Goal: Task Accomplishment & Management: Manage account settings

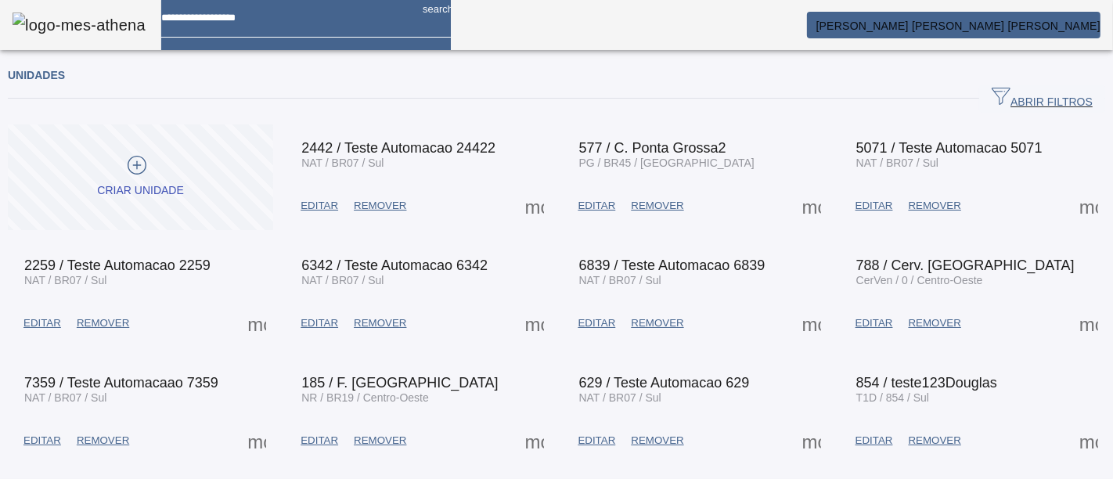
click at [40, 25] on img at bounding box center [79, 25] width 133 height 25
click at [45, 19] on img at bounding box center [79, 25] width 133 height 25
click at [11, 25] on mat-toolbar "search Luis Henrique Oliveira Silva" at bounding box center [556, 25] width 1113 height 50
click at [38, 25] on img at bounding box center [79, 25] width 133 height 25
drag, startPoint x: 38, startPoint y: 25, endPoint x: 137, endPoint y: 26, distance: 99.4
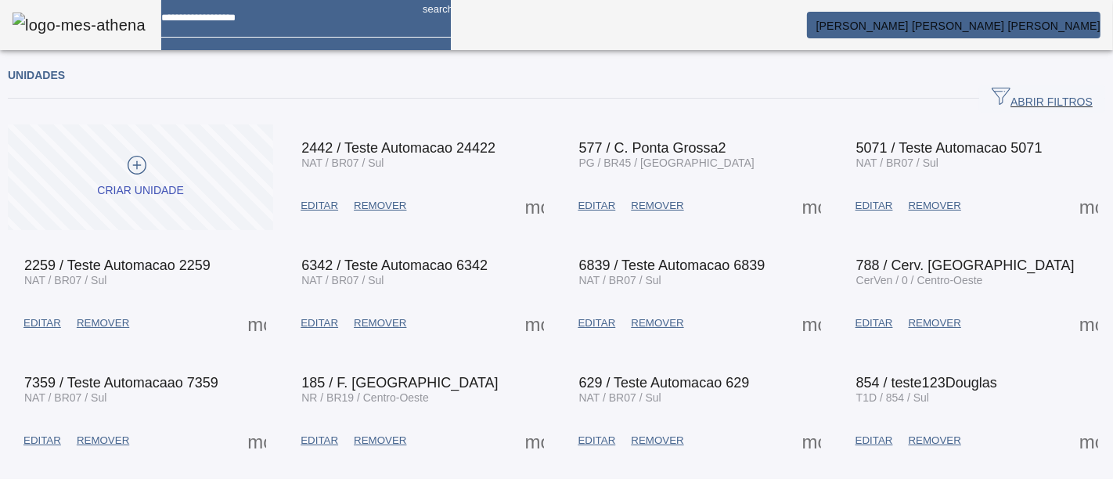
click at [41, 26] on img at bounding box center [79, 25] width 133 height 25
click at [1028, 21] on span "[PERSON_NAME]" at bounding box center [959, 26] width 284 height 13
drag, startPoint x: 818, startPoint y: 21, endPoint x: 633, endPoint y: 32, distance: 185.9
click at [815, 478] on div at bounding box center [556, 479] width 1113 height 0
click at [70, 16] on img at bounding box center [79, 25] width 133 height 25
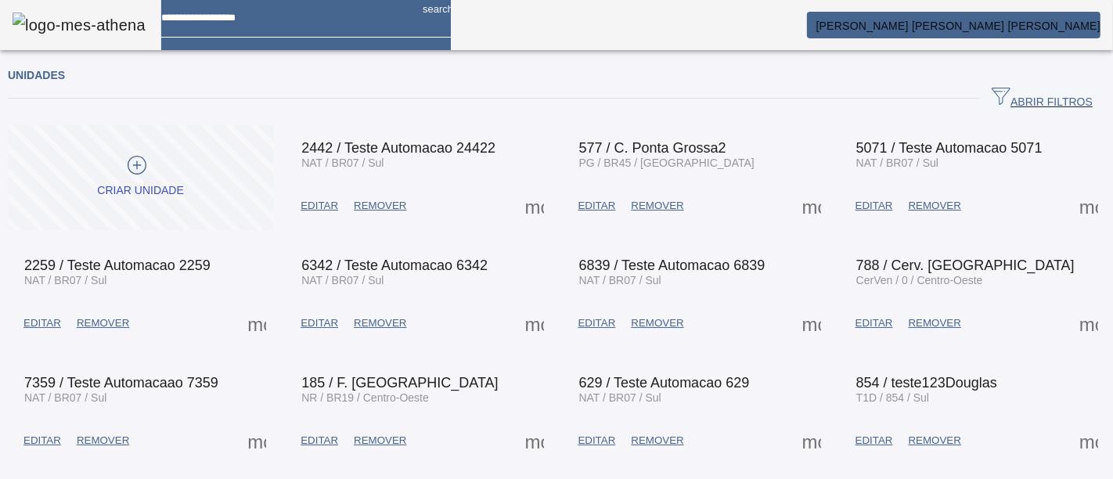
drag, startPoint x: 70, startPoint y: 16, endPoint x: 86, endPoint y: 22, distance: 16.6
click at [81, 19] on img at bounding box center [79, 25] width 133 height 25
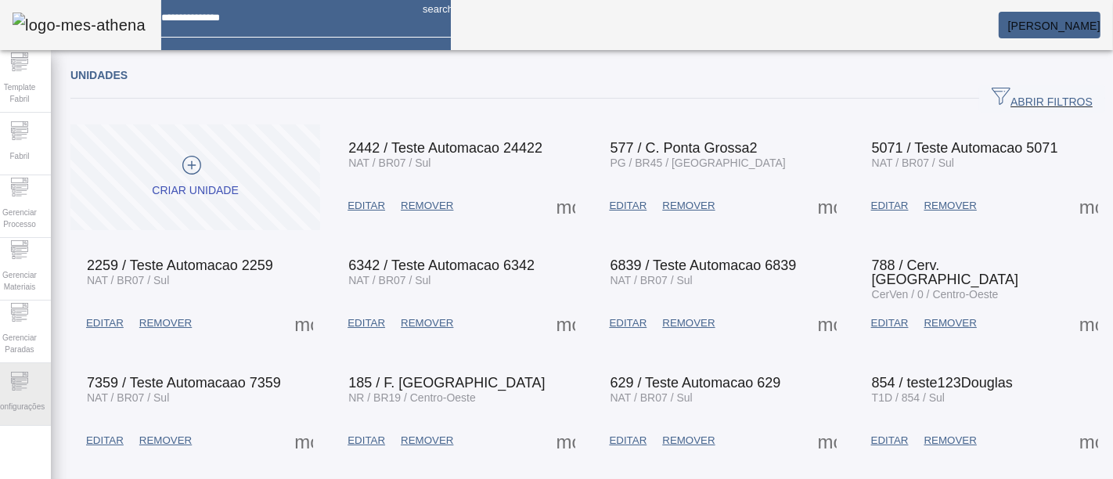
click at [13, 388] on div "Configurações" at bounding box center [19, 394] width 63 height 63
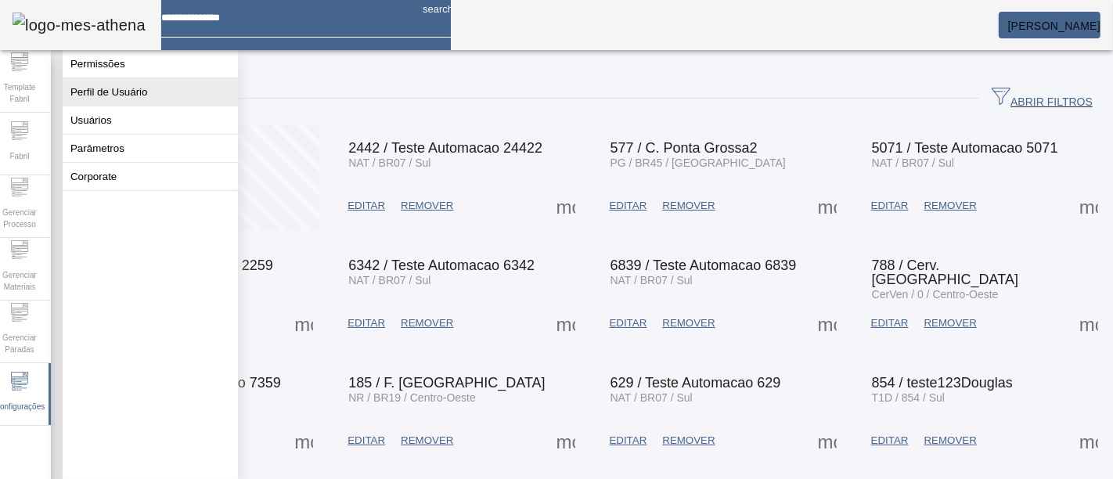
click at [145, 96] on button "Perfil de Usuário" at bounding box center [150, 91] width 175 height 27
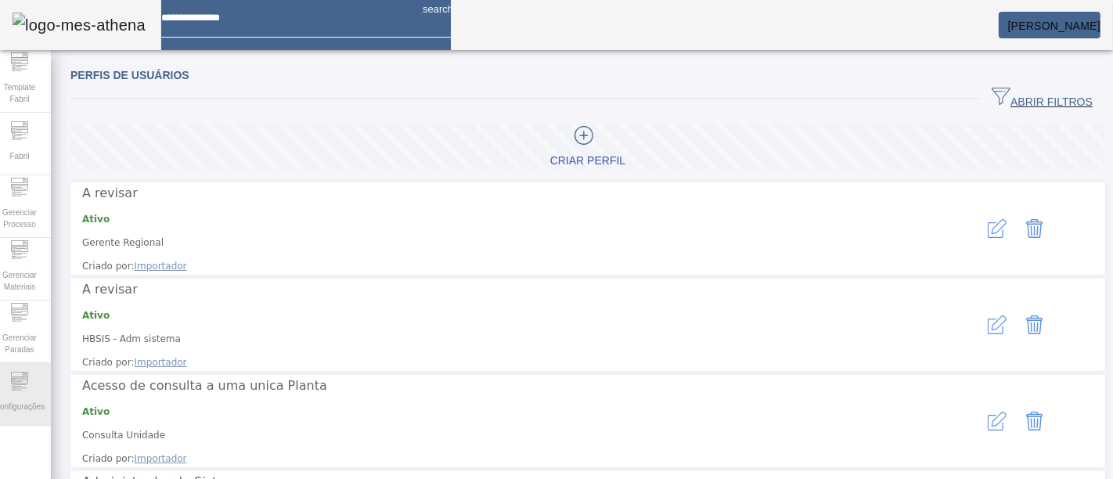
click at [22, 403] on span "Configurações" at bounding box center [20, 406] width 60 height 21
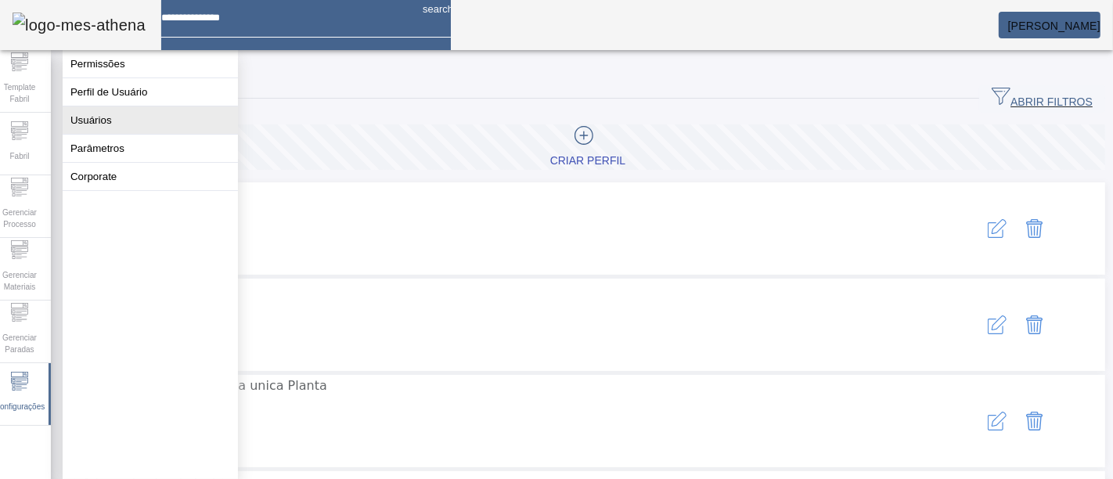
click at [150, 133] on button "Usuários" at bounding box center [150, 119] width 175 height 27
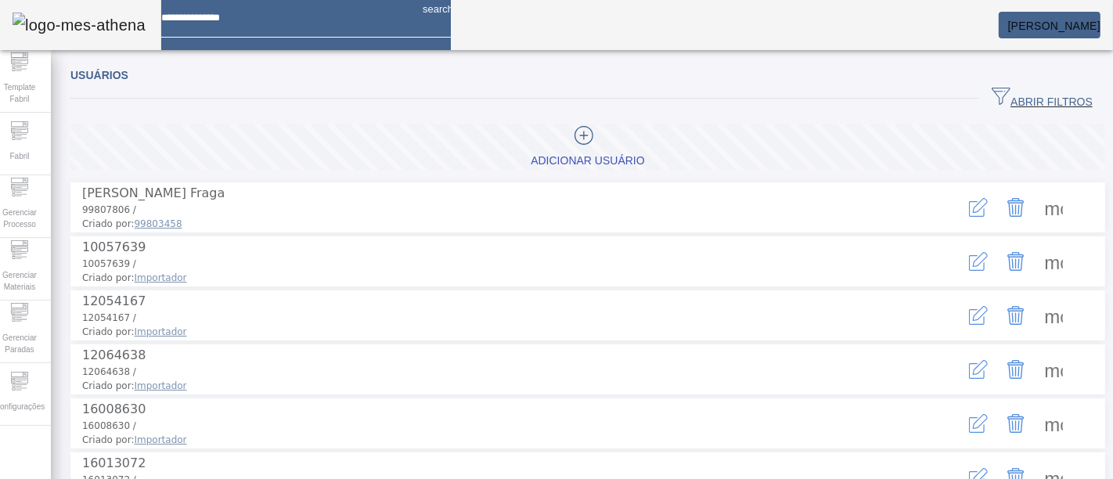
click at [1027, 90] on span "ABRIR FILTROS" at bounding box center [1042, 98] width 101 height 23
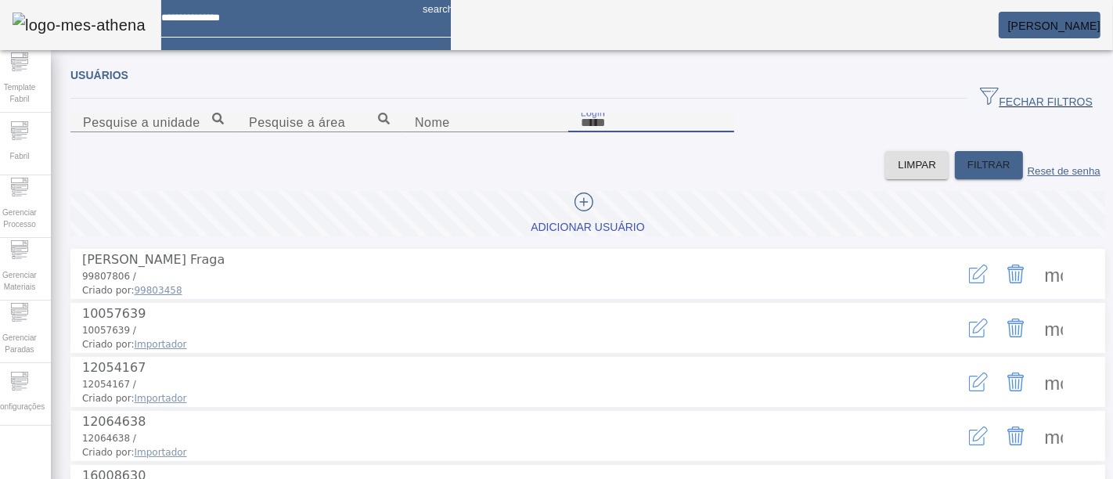
click at [722, 132] on input "Login" at bounding box center [651, 123] width 141 height 19
type input "******"
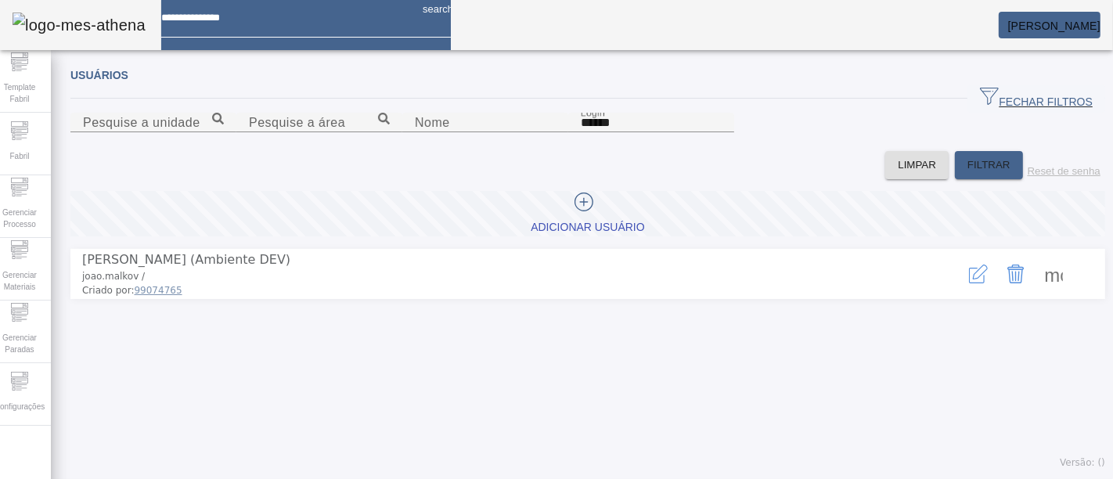
click at [1035, 293] on span at bounding box center [1054, 274] width 38 height 38
click at [969, 283] on icon "button" at bounding box center [978, 274] width 19 height 19
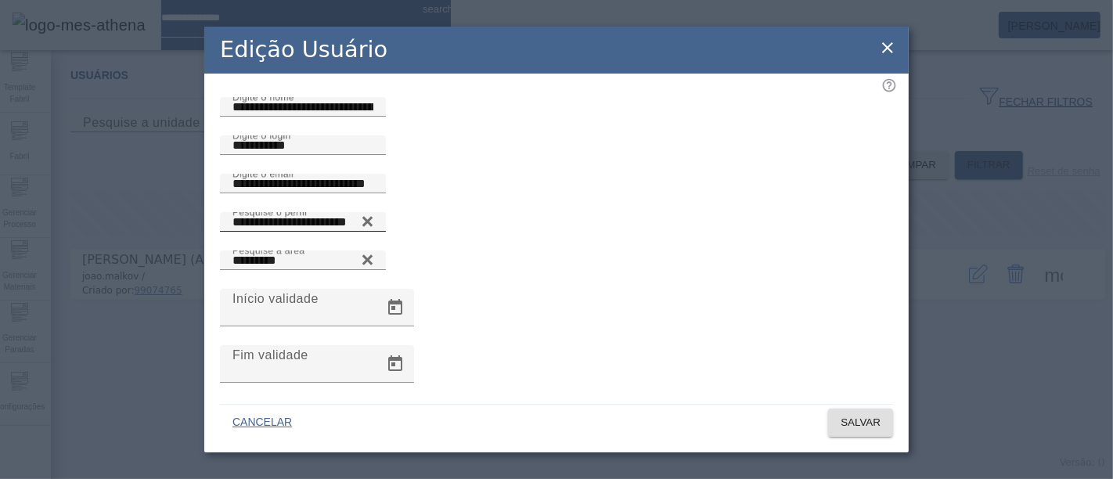
scroll to position [87, 0]
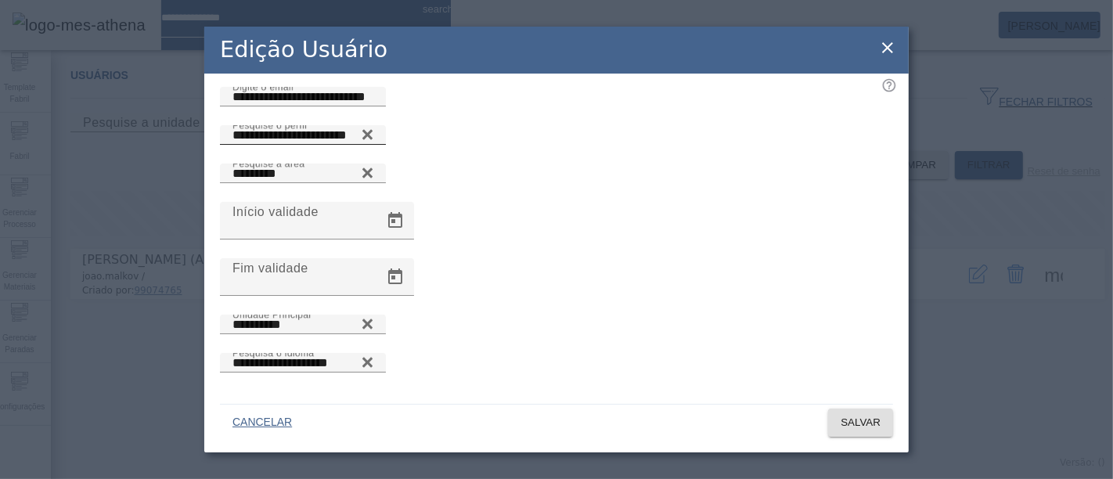
click at [373, 139] on icon at bounding box center [367, 134] width 10 height 10
click at [373, 145] on div "Pesquise o perfil" at bounding box center [303, 135] width 141 height 20
type input "**********"
click at [871, 424] on span "SALVAR" at bounding box center [861, 423] width 40 height 16
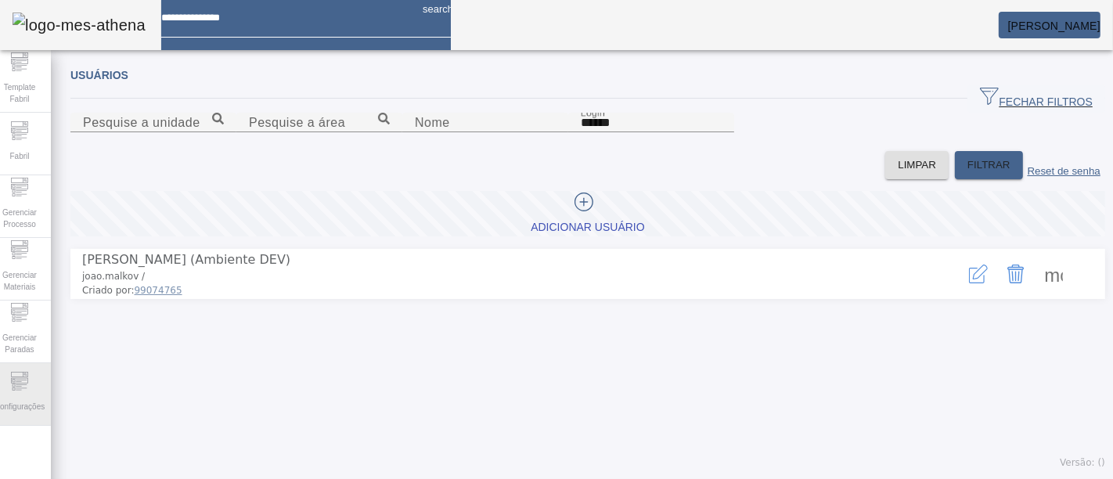
click at [29, 377] on icon at bounding box center [19, 381] width 19 height 19
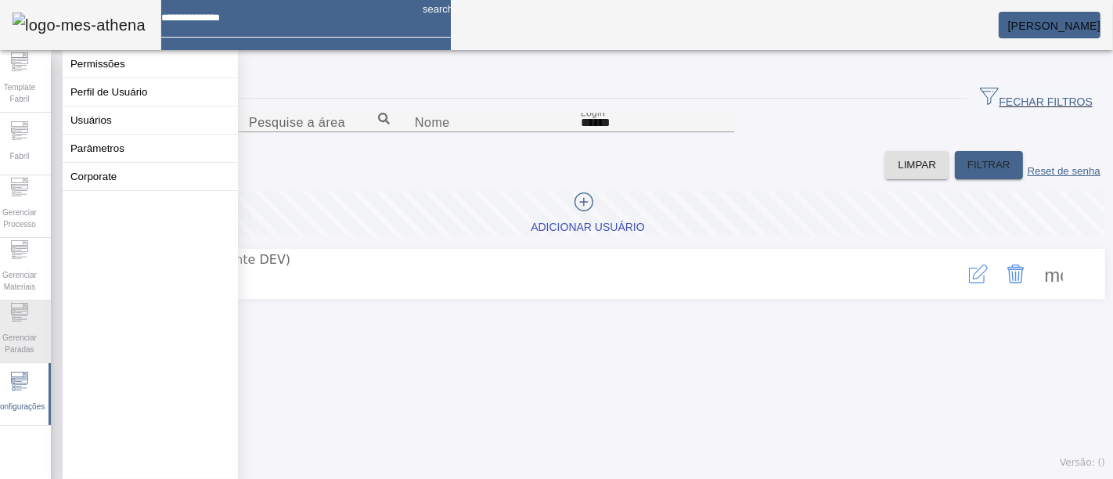
click at [29, 334] on span "Gerenciar Paradas" at bounding box center [19, 343] width 47 height 33
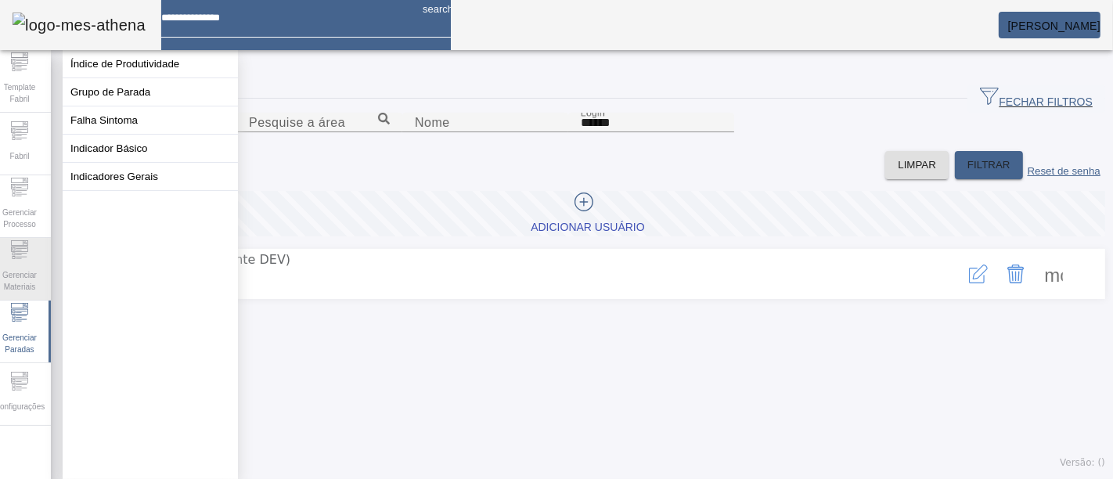
click at [25, 280] on span "Gerenciar Materiais" at bounding box center [19, 281] width 47 height 33
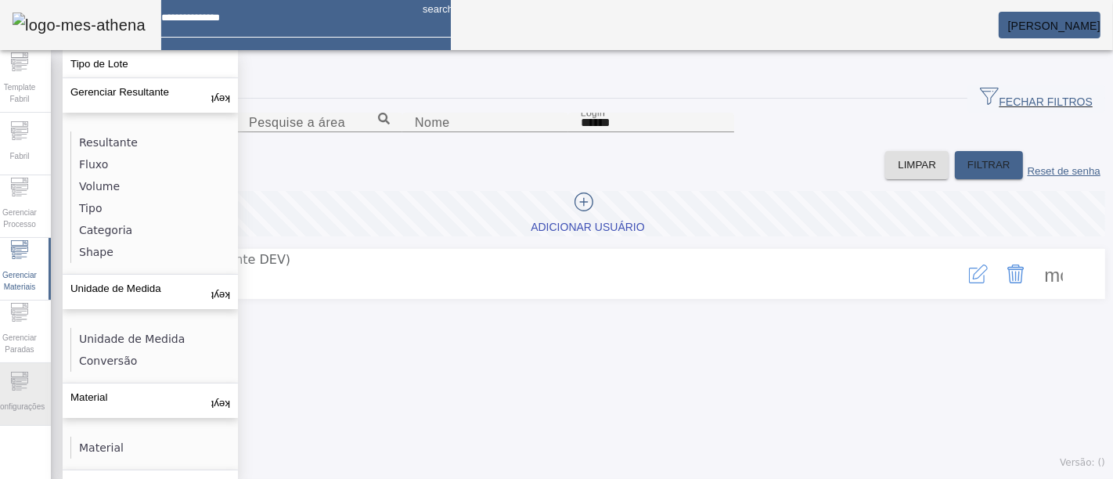
click at [6, 396] on span "Configurações" at bounding box center [20, 406] width 60 height 21
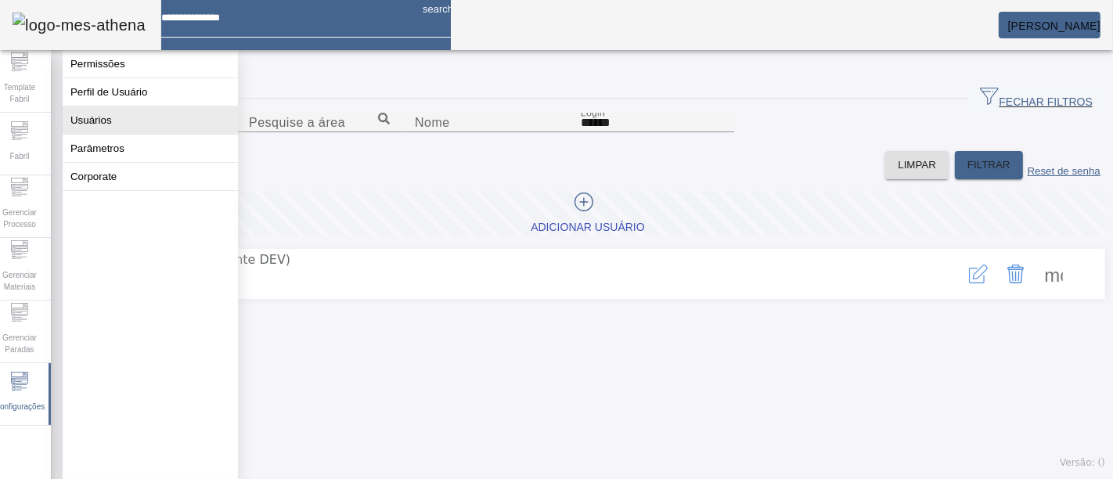
click at [158, 133] on button "Usuários" at bounding box center [150, 119] width 175 height 27
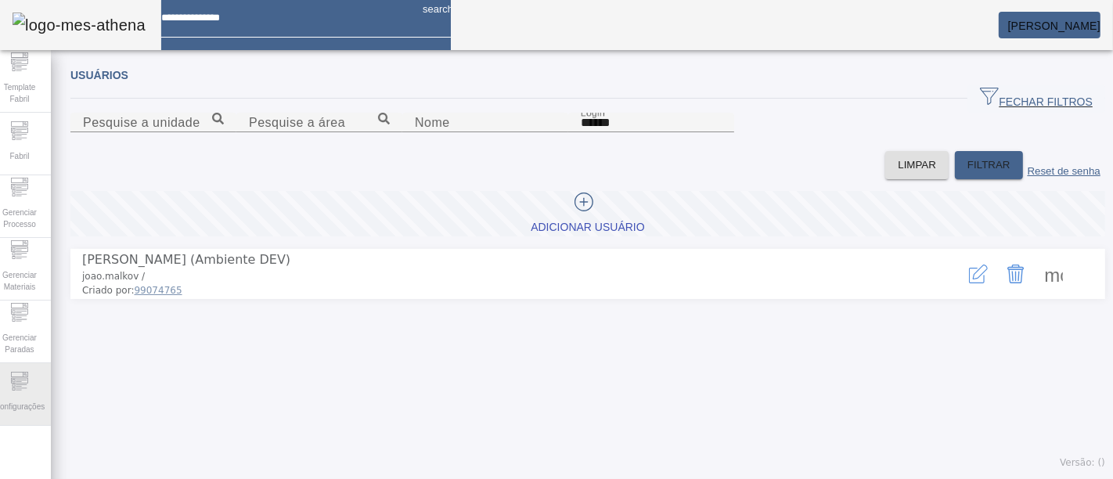
click at [13, 387] on div "Configurações" at bounding box center [19, 394] width 63 height 63
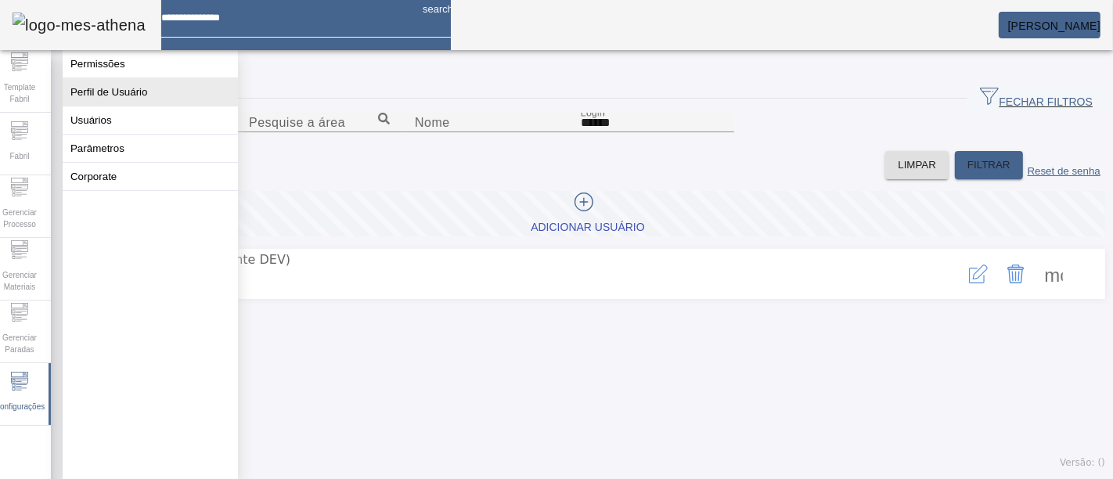
click at [163, 101] on button "Perfil de Usuário" at bounding box center [150, 91] width 175 height 27
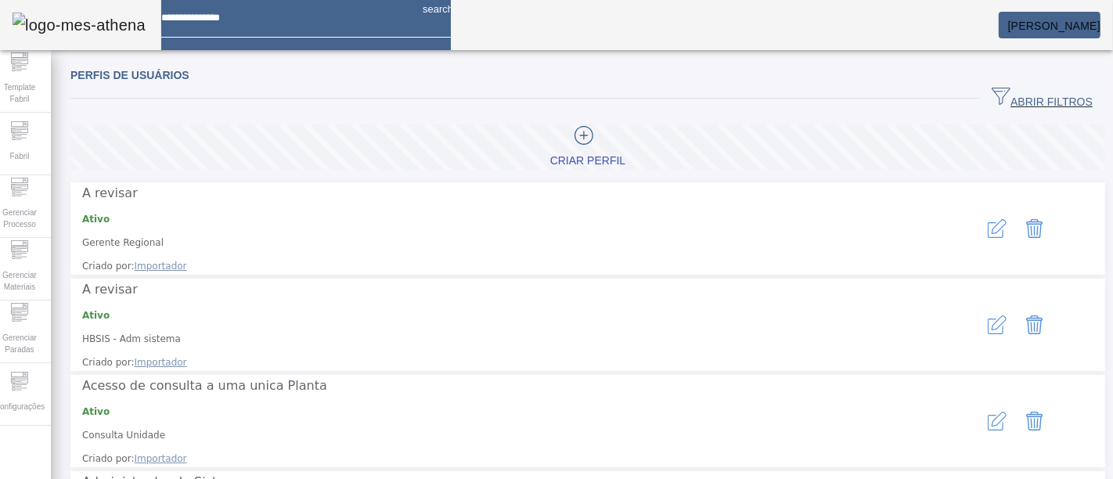
click at [1021, 90] on span "ABRIR FILTROS" at bounding box center [1042, 98] width 101 height 23
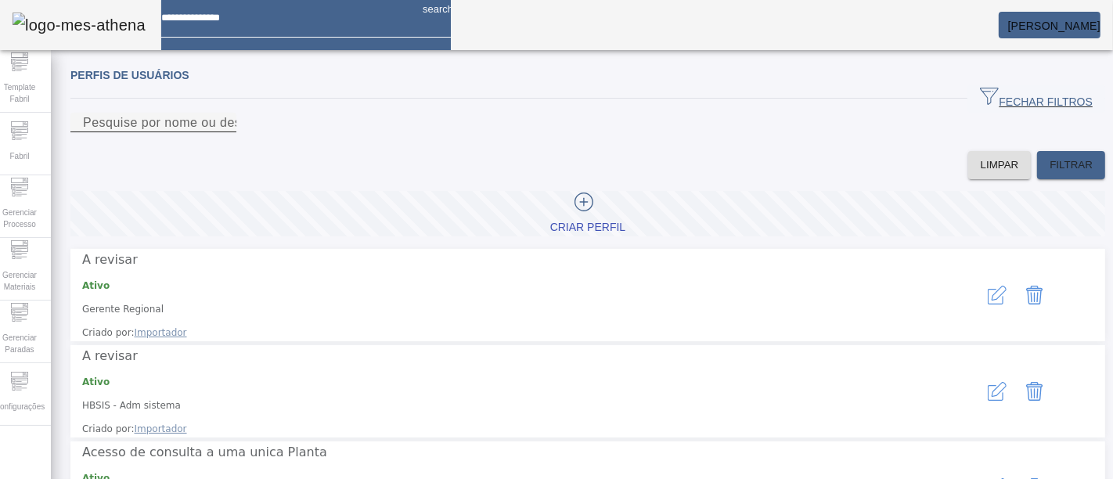
click at [224, 132] on input "Pesquise por nome ou descrição" at bounding box center [153, 123] width 141 height 19
type input "******"
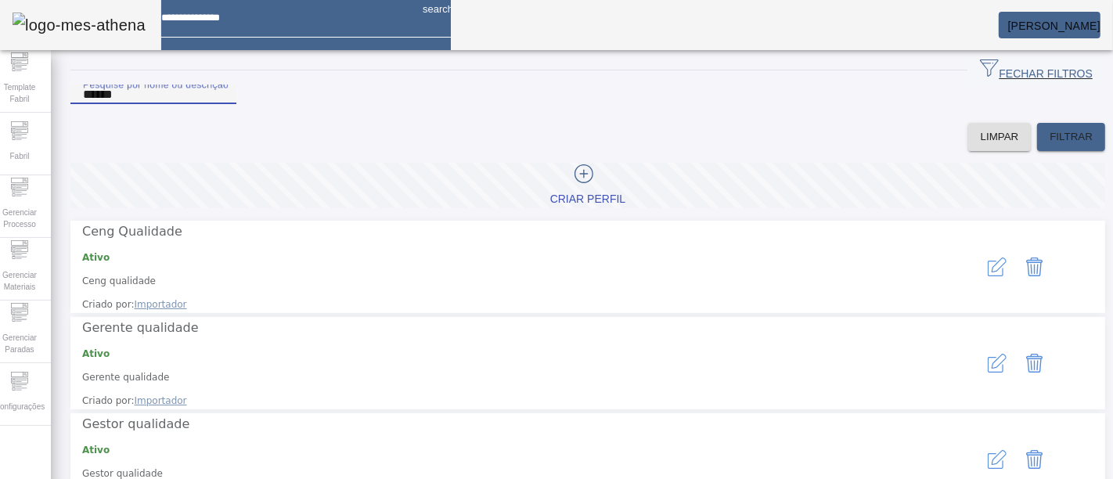
scroll to position [44, 0]
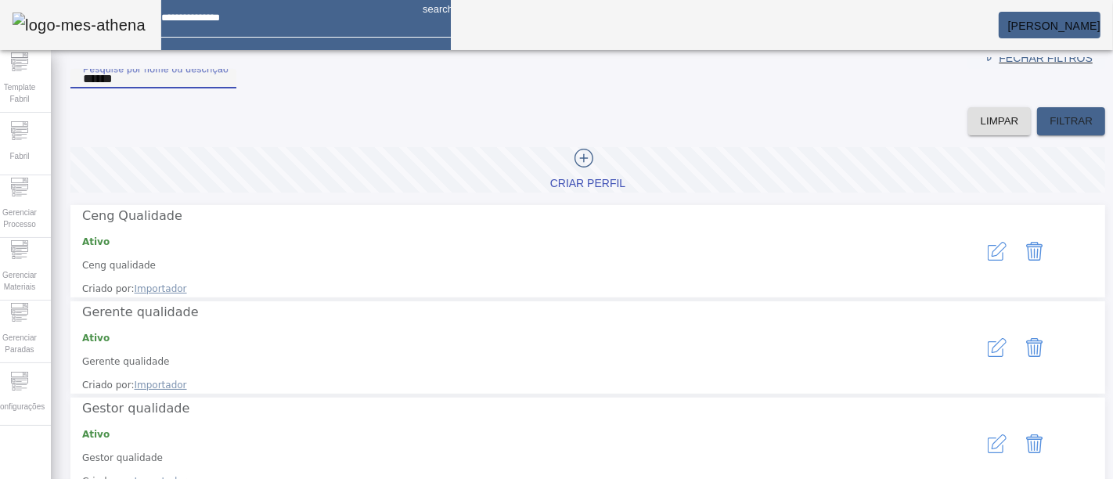
click at [988, 251] on icon "button" at bounding box center [997, 251] width 19 height 19
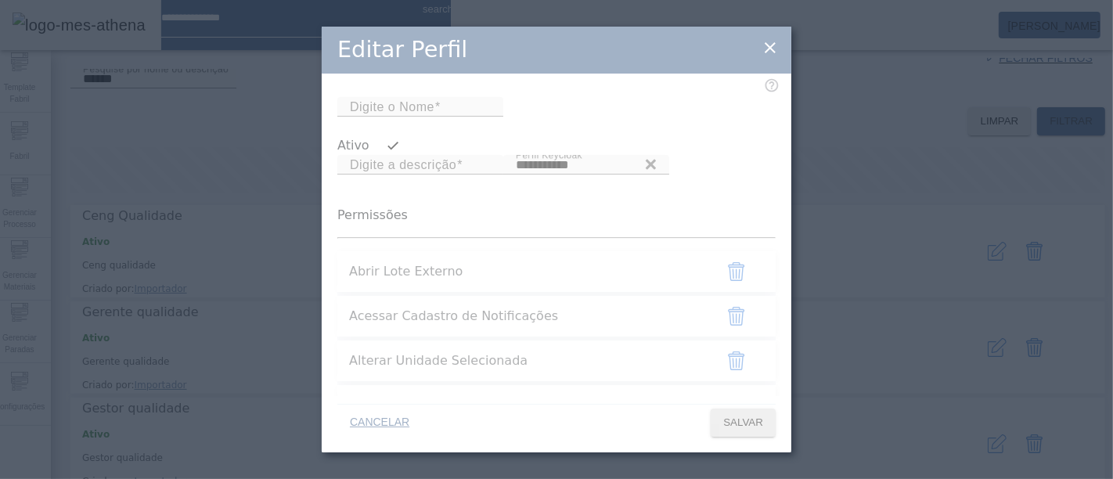
scroll to position [1314, 0]
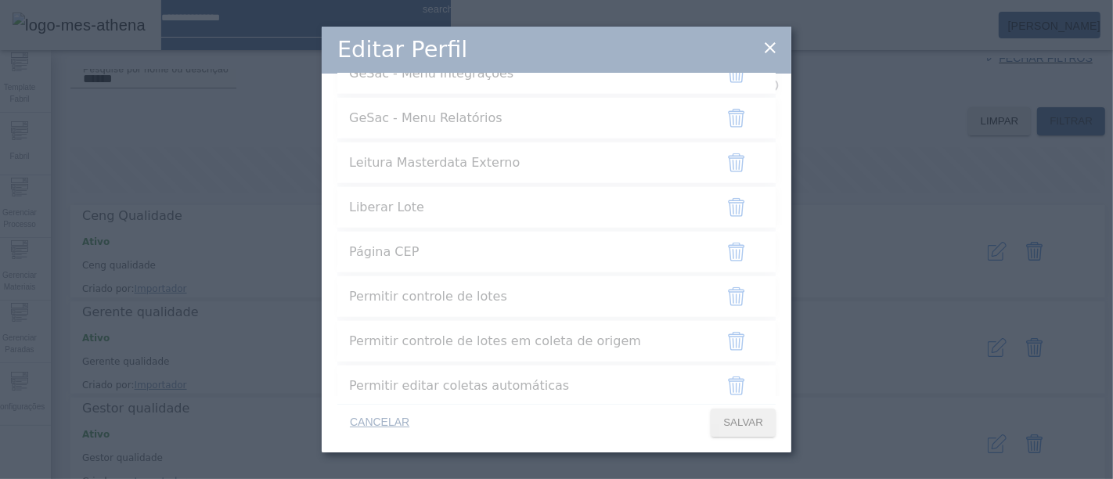
type input "**********"
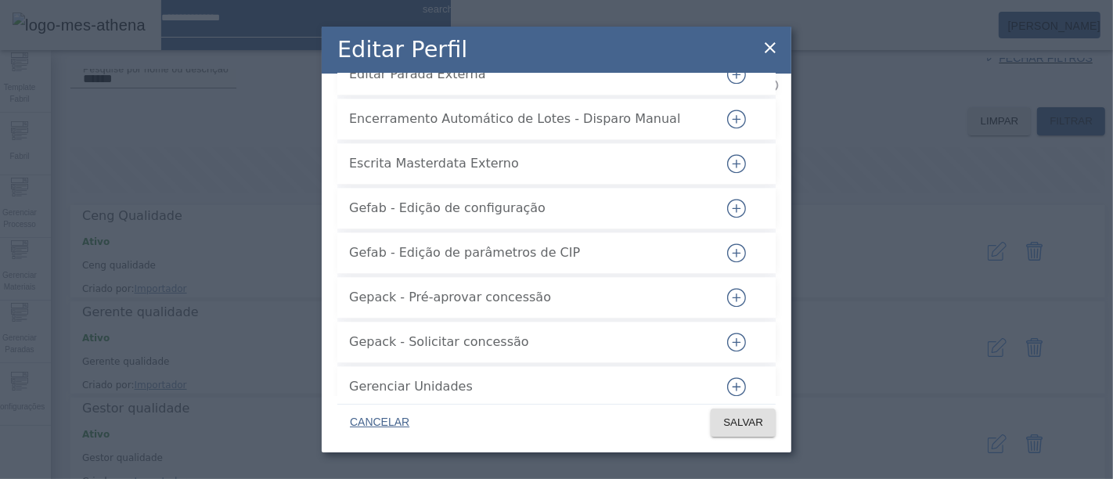
scroll to position [510, 0]
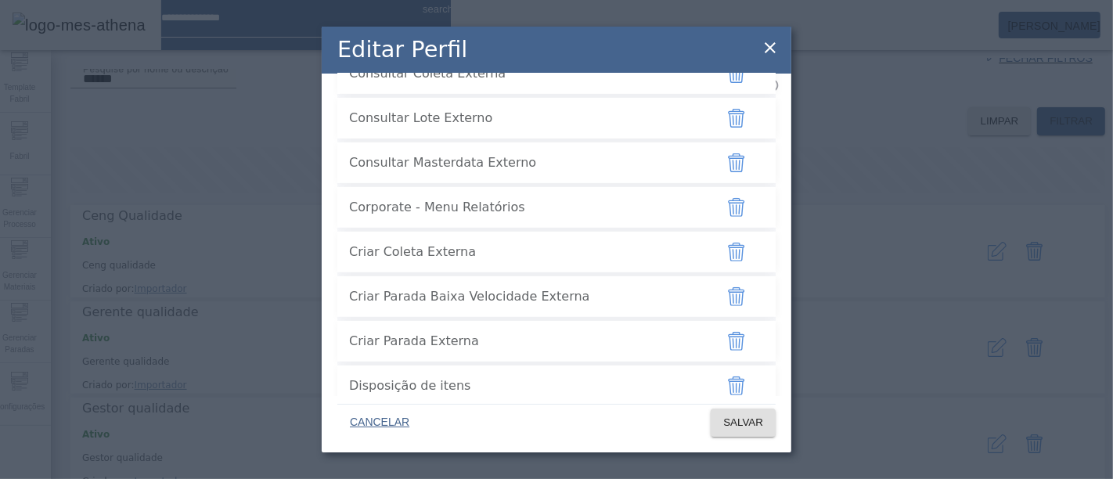
click at [769, 49] on icon at bounding box center [770, 47] width 11 height 11
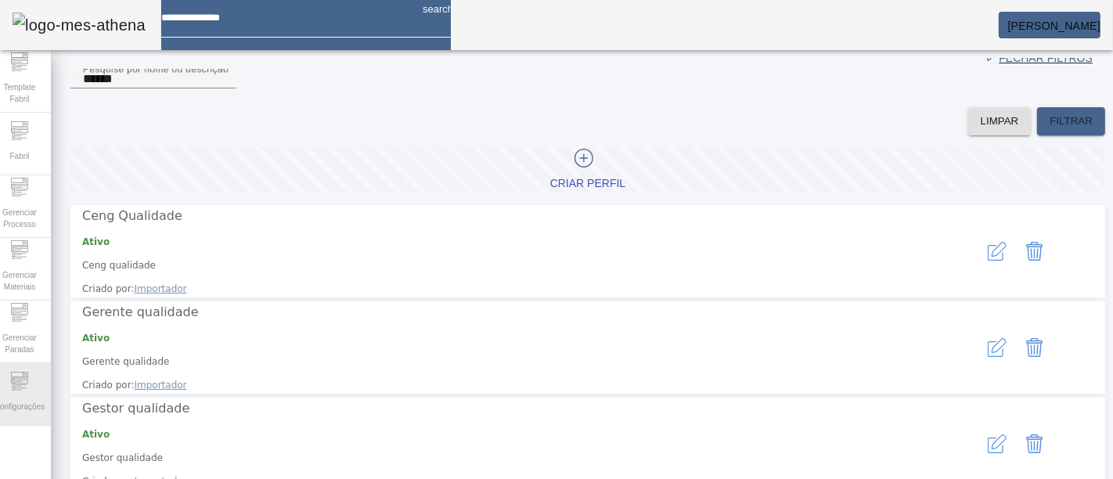
click at [25, 396] on span "Configurações" at bounding box center [20, 406] width 60 height 21
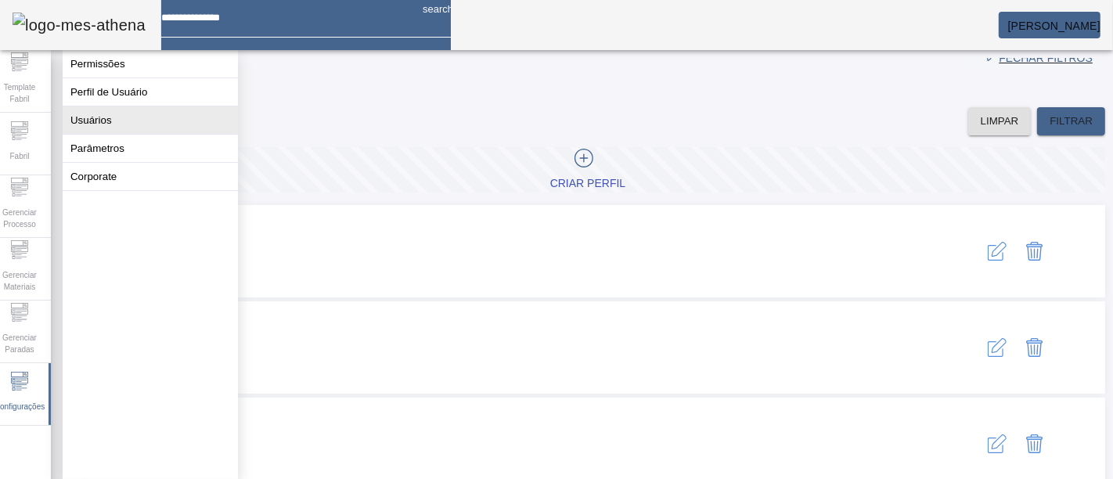
click at [165, 121] on button "Usuários" at bounding box center [150, 119] width 175 height 27
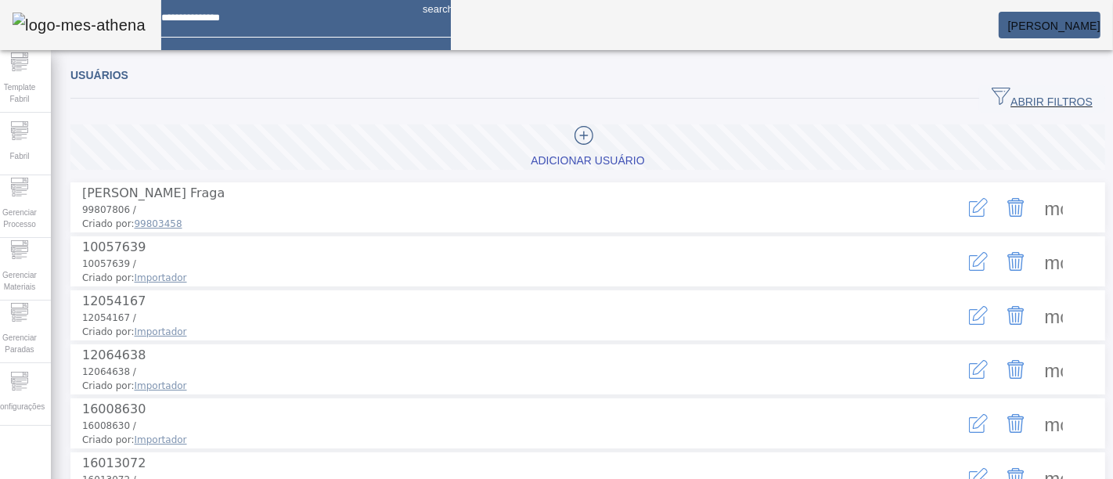
click at [1040, 89] on span "ABRIR FILTROS" at bounding box center [1042, 98] width 101 height 23
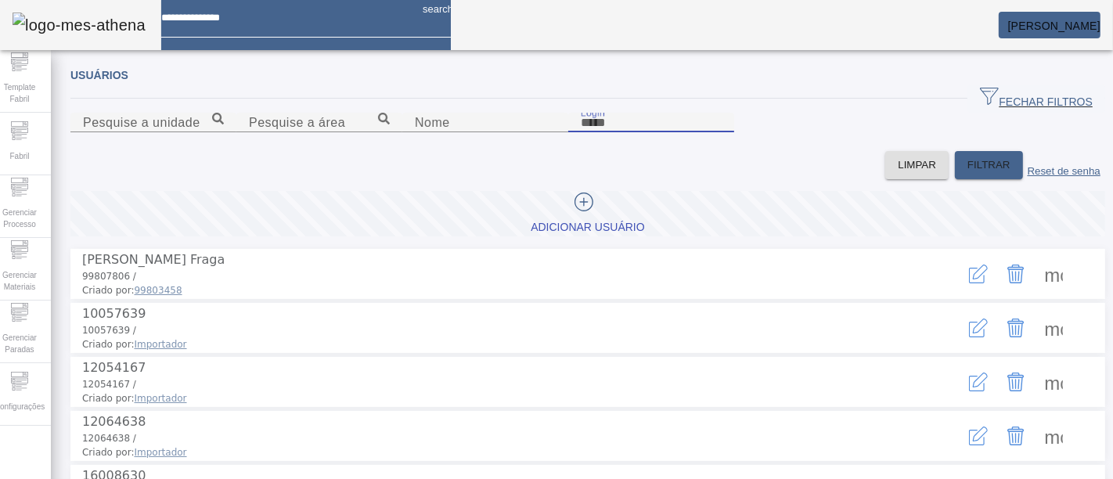
click at [694, 132] on input "Login" at bounding box center [651, 123] width 141 height 19
type input "******"
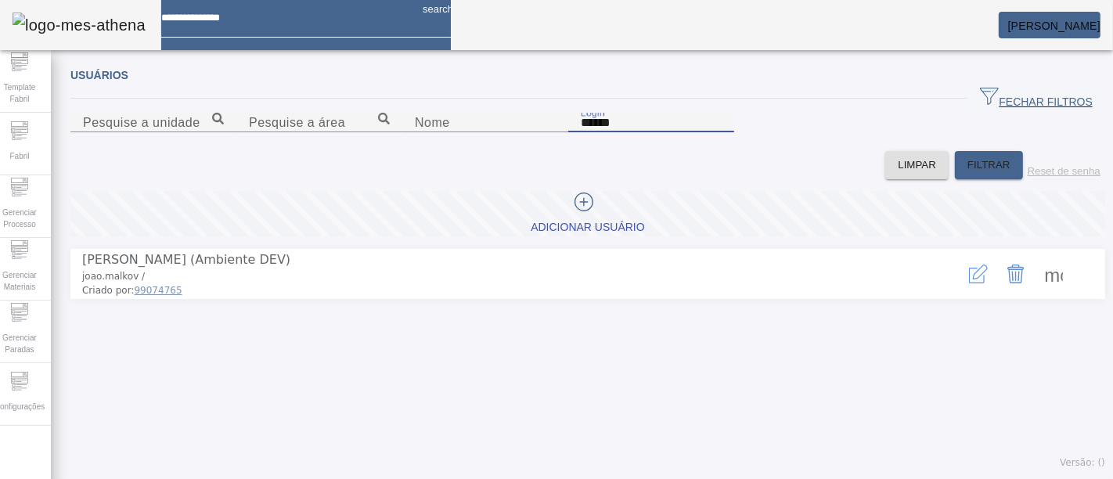
click at [969, 283] on icon "button" at bounding box center [977, 276] width 16 height 16
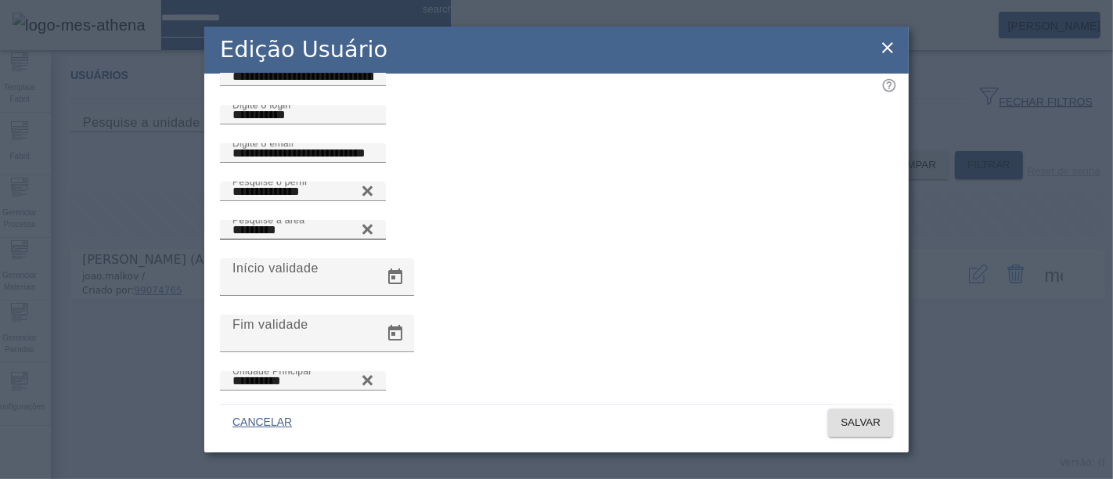
scroll to position [93, 0]
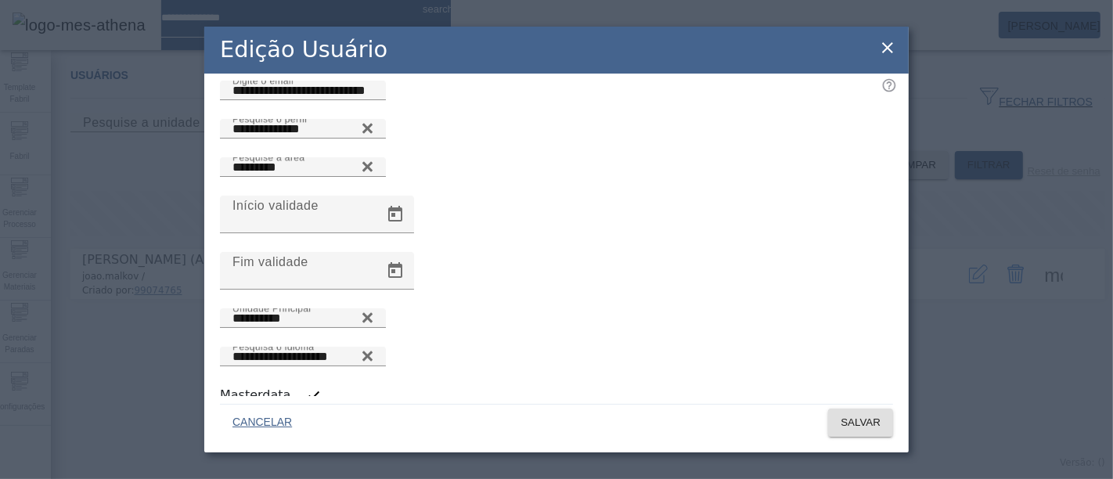
click at [298, 380] on div "button" at bounding box center [313, 395] width 31 height 31
click at [865, 439] on span at bounding box center [860, 423] width 65 height 38
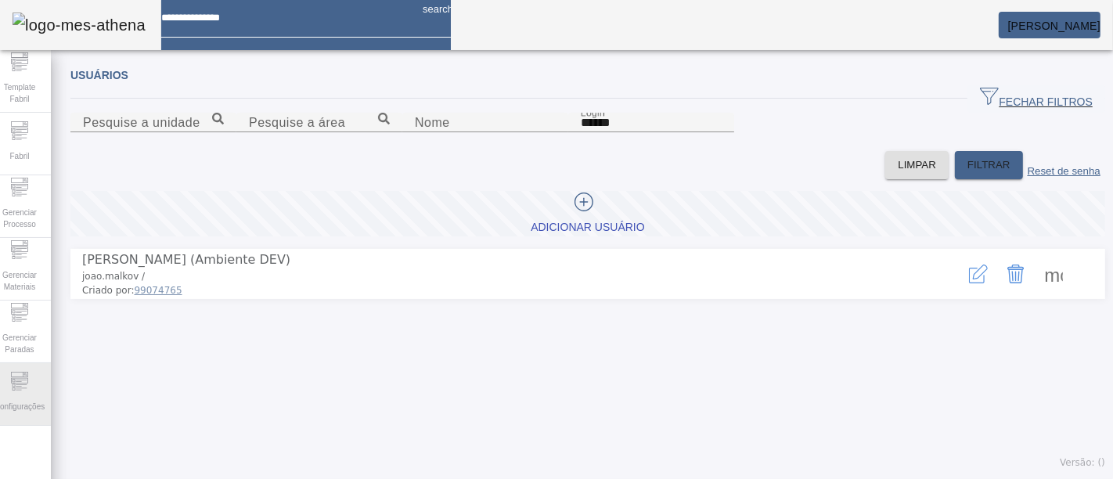
click at [42, 398] on span "Configurações" at bounding box center [20, 406] width 60 height 21
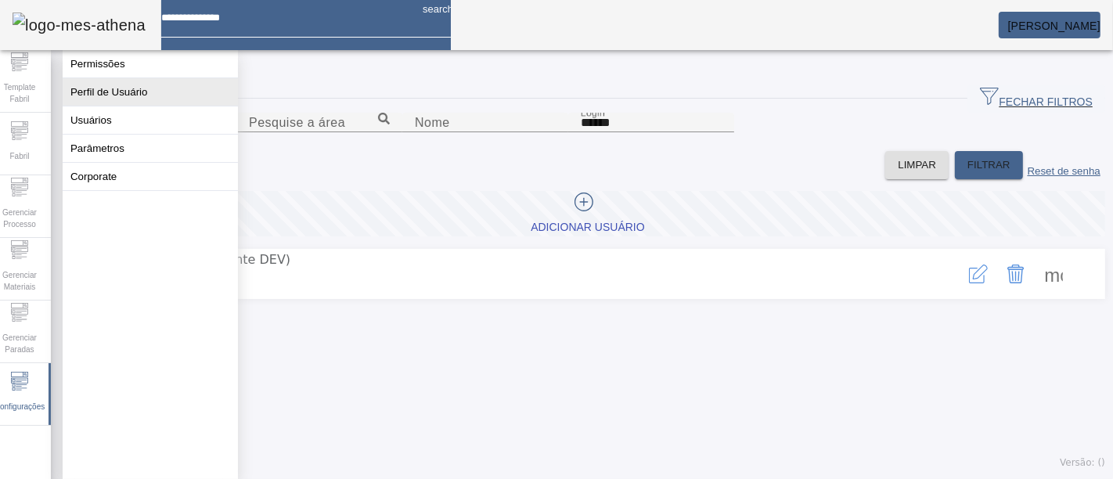
click at [149, 106] on button "Perfil de Usuário" at bounding box center [150, 91] width 175 height 27
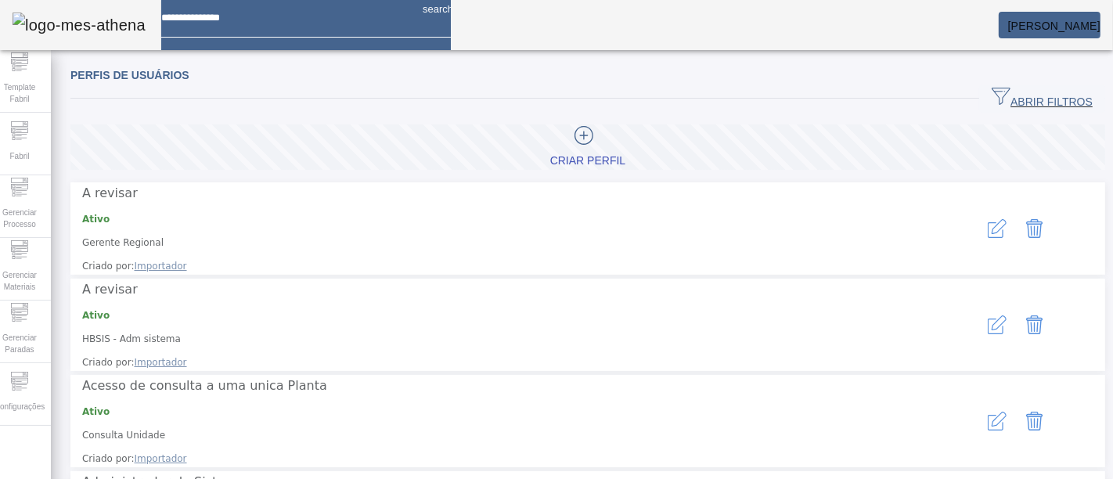
click at [1031, 88] on span "button" at bounding box center [1042, 99] width 126 height 38
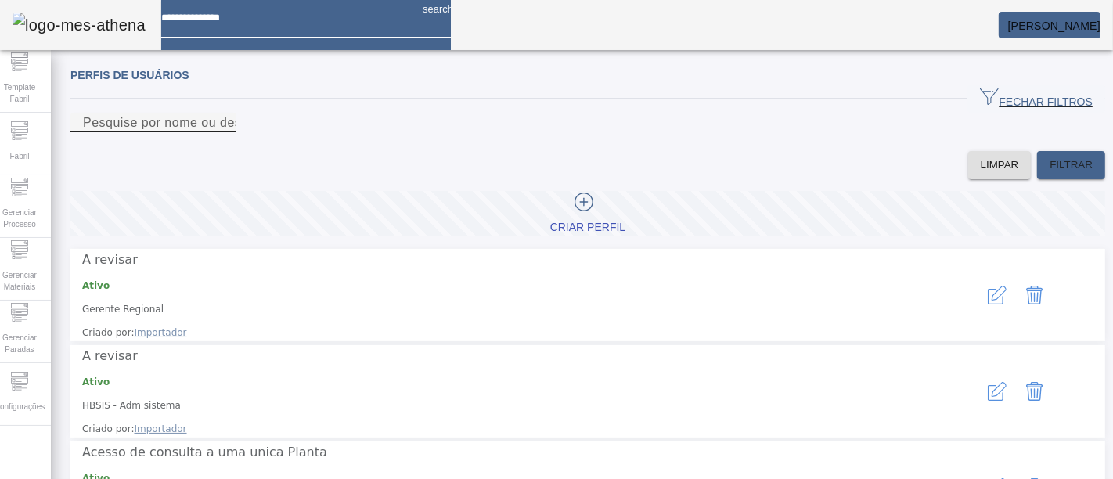
click at [224, 132] on input "Pesquise por nome ou descrição" at bounding box center [153, 123] width 141 height 19
type input "******"
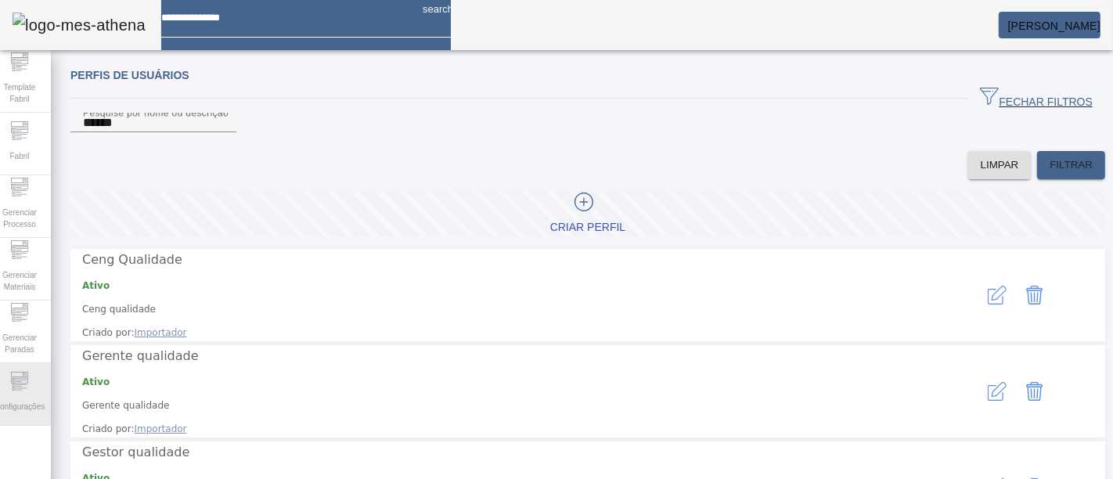
click at [49, 391] on div "Configurações" at bounding box center [19, 394] width 63 height 63
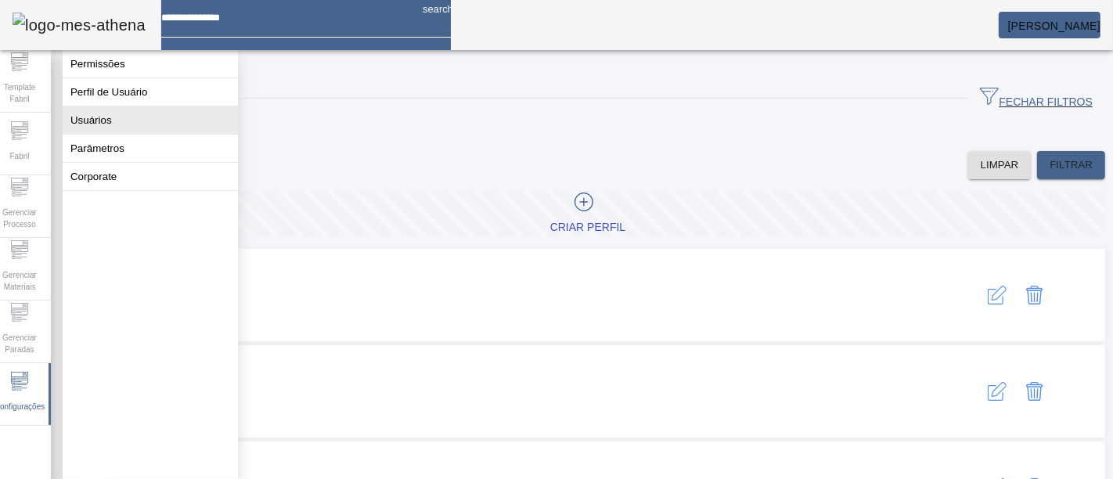
click at [142, 134] on button "Usuários" at bounding box center [150, 119] width 175 height 27
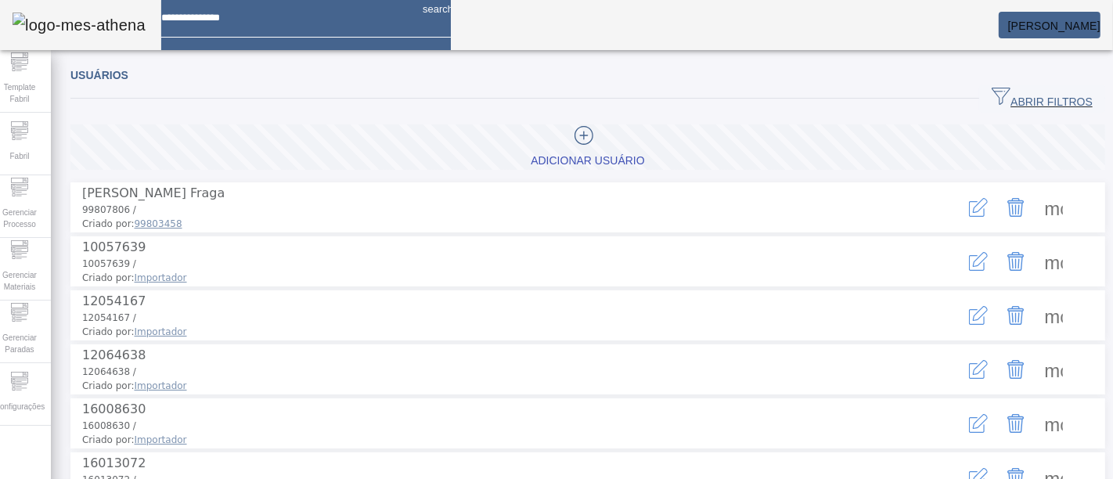
click at [1013, 87] on span "button" at bounding box center [1042, 99] width 126 height 38
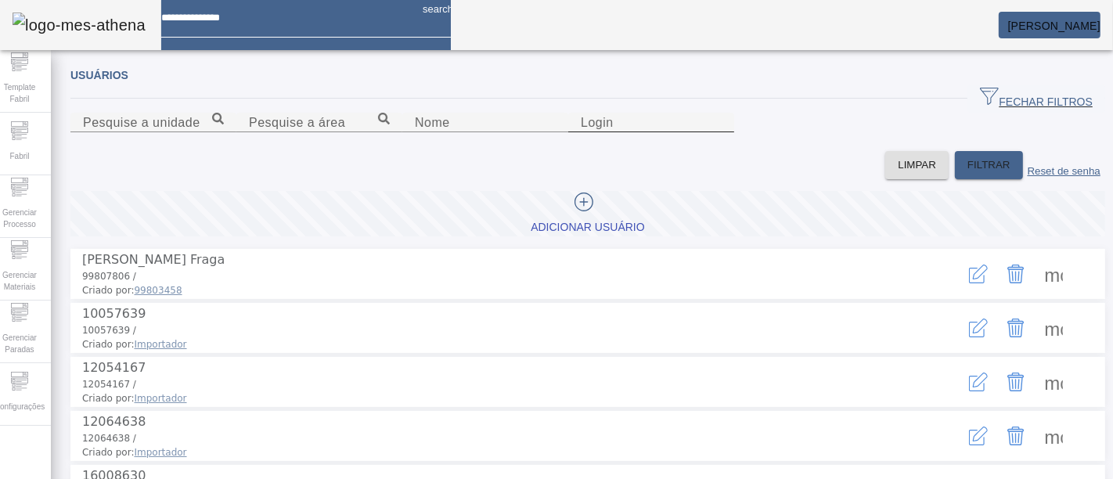
click at [722, 132] on div "Login" at bounding box center [651, 123] width 141 height 20
click at [722, 132] on input "Login" at bounding box center [651, 123] width 141 height 19
type input "****"
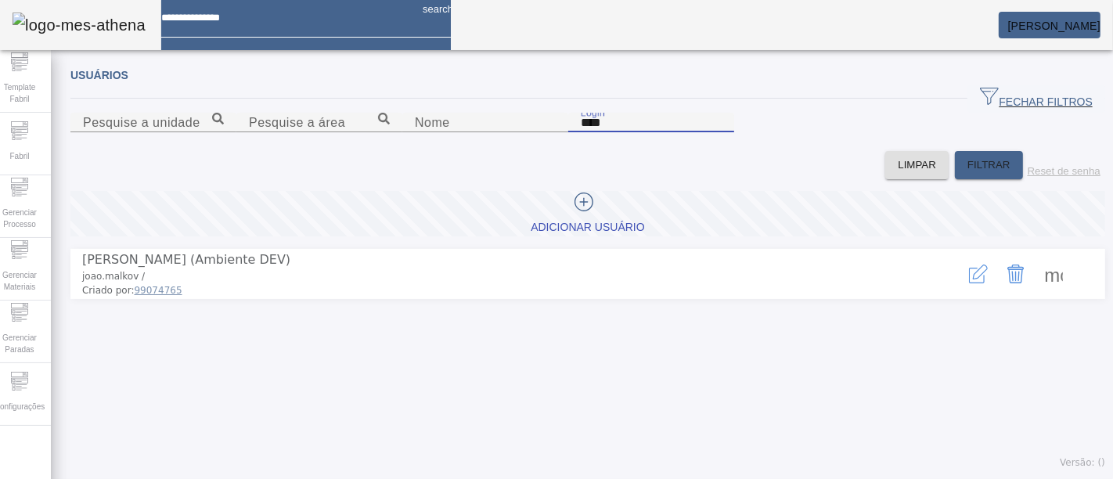
click at [969, 283] on icon "button" at bounding box center [978, 274] width 19 height 19
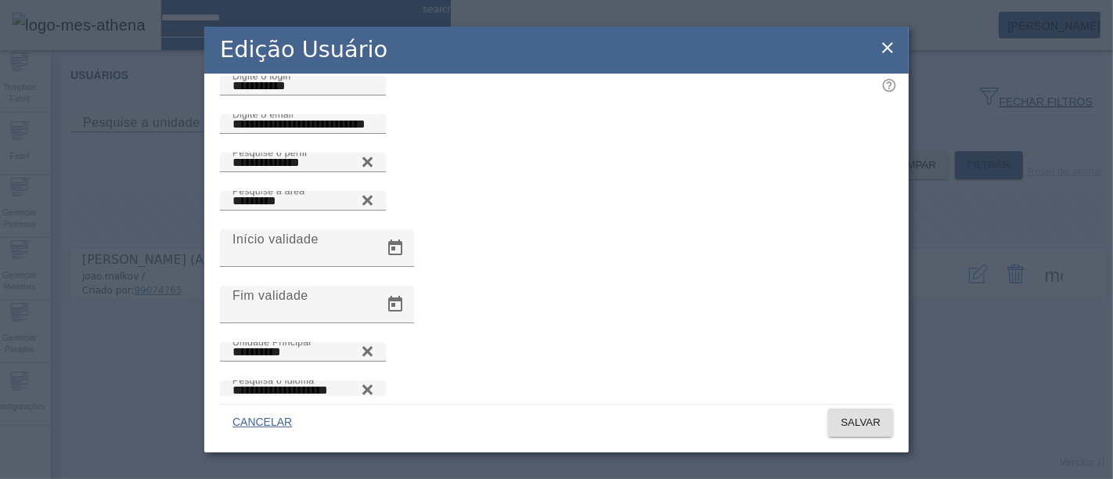
scroll to position [87, 0]
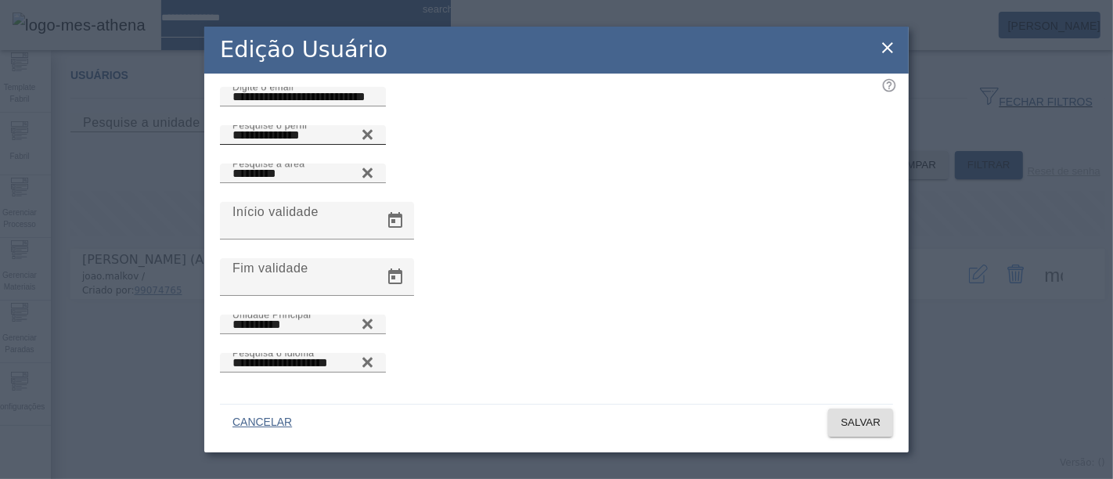
click at [373, 144] on icon at bounding box center [368, 134] width 12 height 19
click at [373, 145] on input "Pesquise o perfil" at bounding box center [303, 135] width 141 height 19
click at [373, 137] on icon at bounding box center [368, 131] width 12 height 12
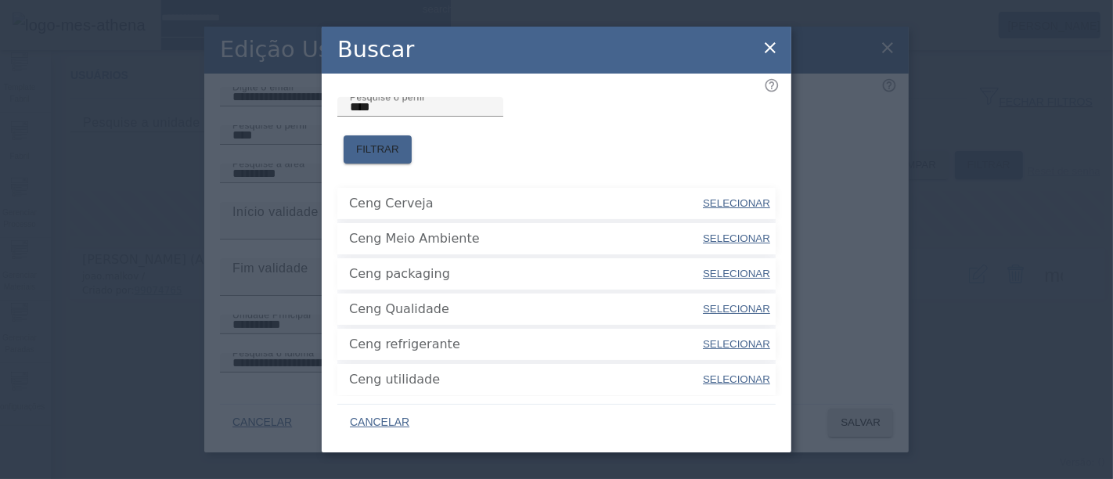
click at [710, 196] on span "SELECIONAR" at bounding box center [736, 204] width 67 height 16
type input "**********"
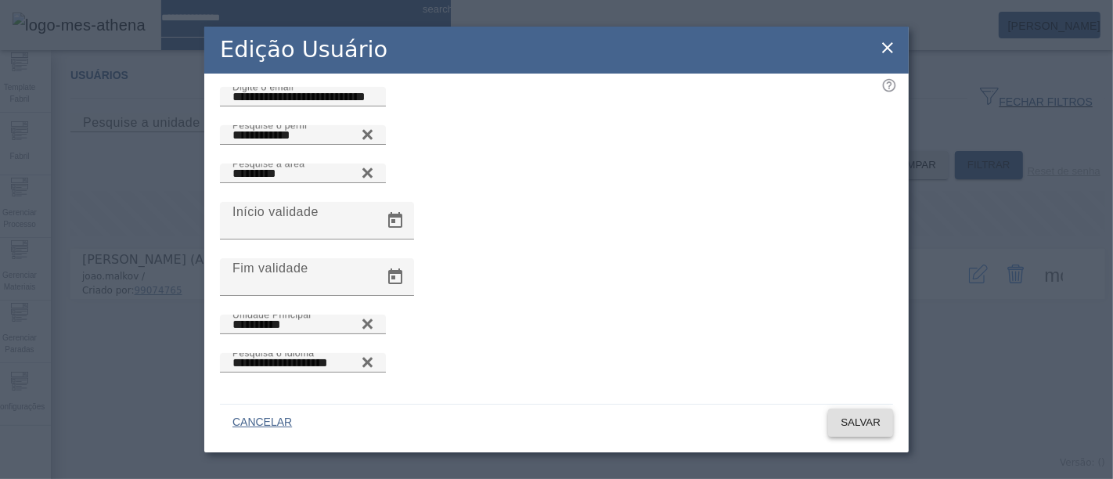
click at [849, 417] on span "SALVAR" at bounding box center [861, 423] width 40 height 16
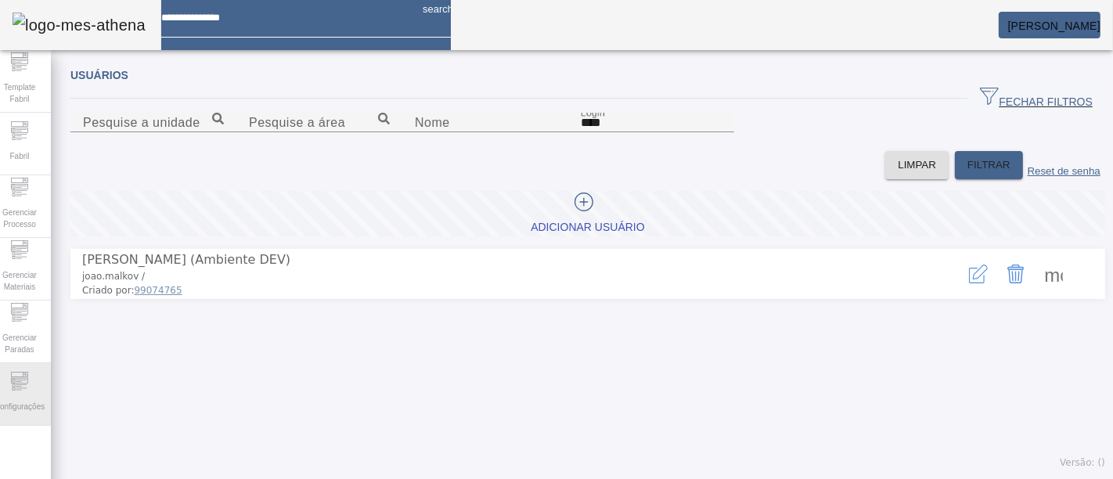
click at [29, 389] on icon at bounding box center [19, 381] width 19 height 19
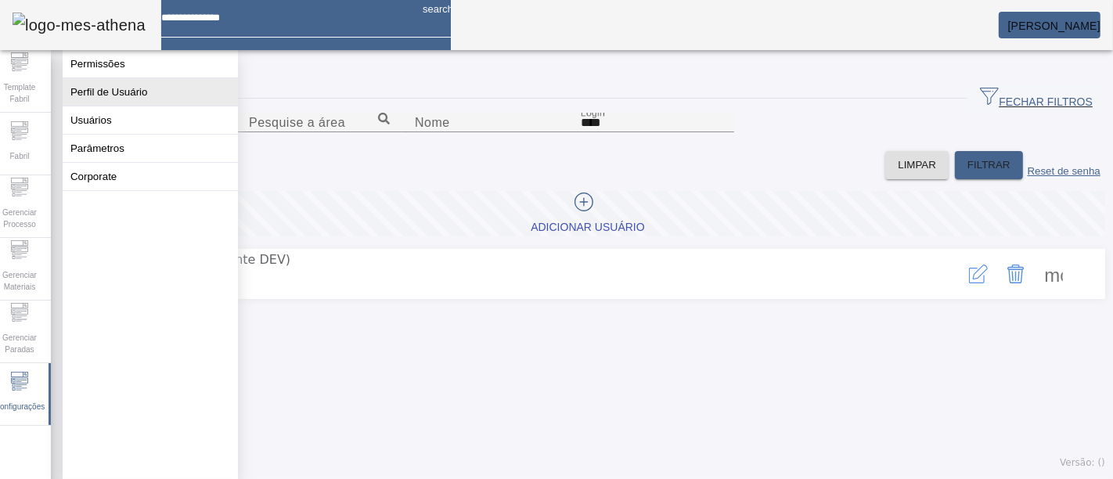
click at [172, 100] on button "Perfil de Usuário" at bounding box center [150, 91] width 175 height 27
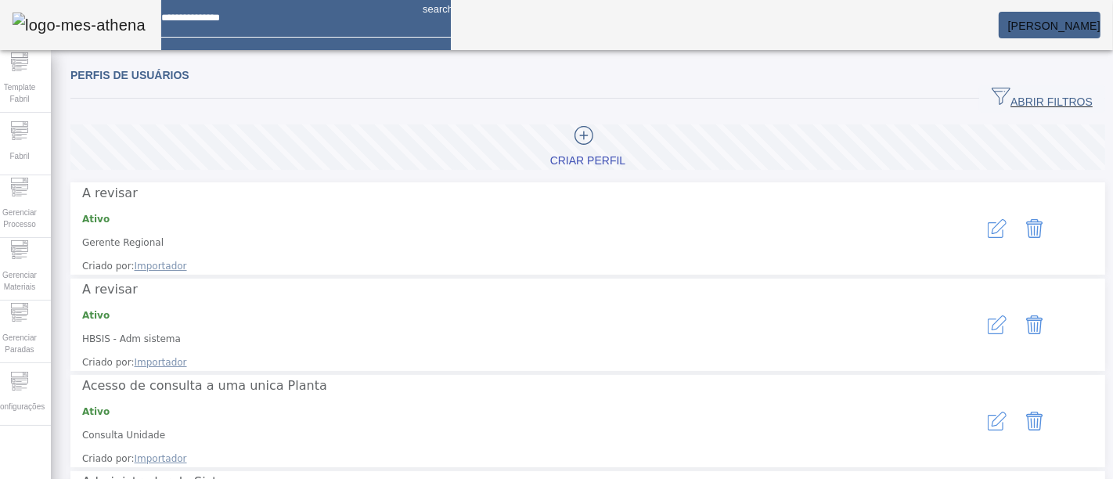
click at [1002, 112] on span "button" at bounding box center [1042, 99] width 126 height 38
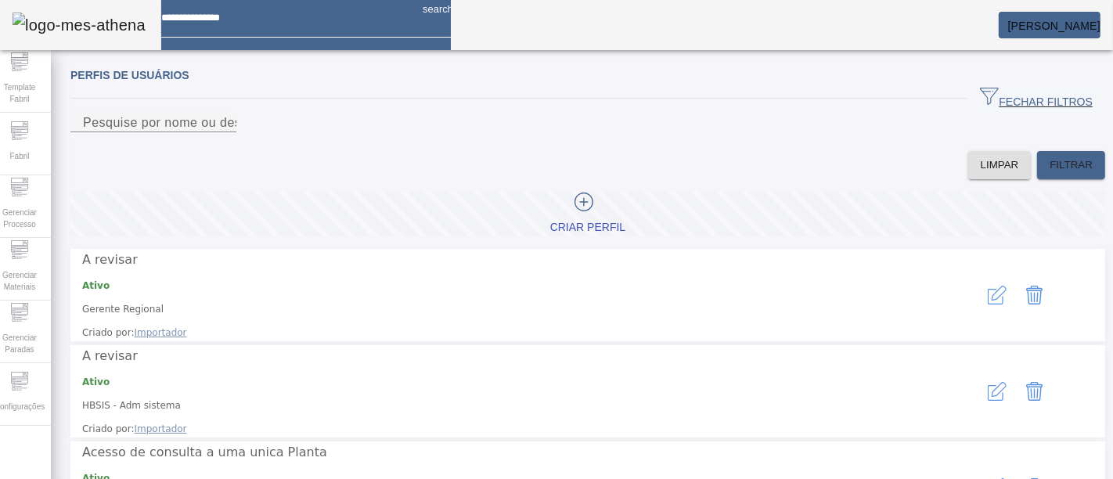
click at [236, 151] on div at bounding box center [153, 141] width 166 height 19
click at [224, 132] on input "Pesquise por nome ou descrição" at bounding box center [153, 123] width 141 height 19
type input "******"
click at [1050, 173] on span "FILTRAR" at bounding box center [1071, 165] width 43 height 16
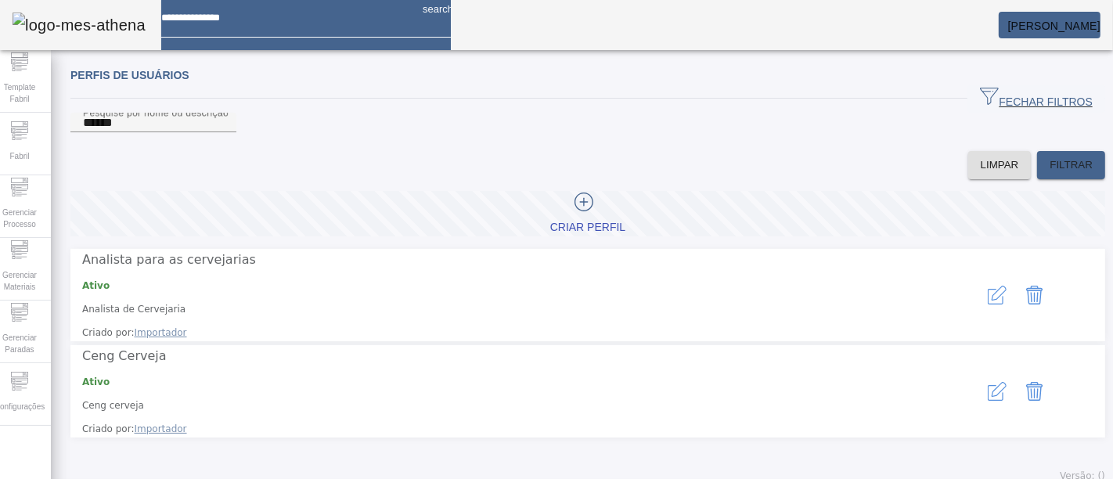
click at [979, 374] on button "button" at bounding box center [998, 392] width 38 height 38
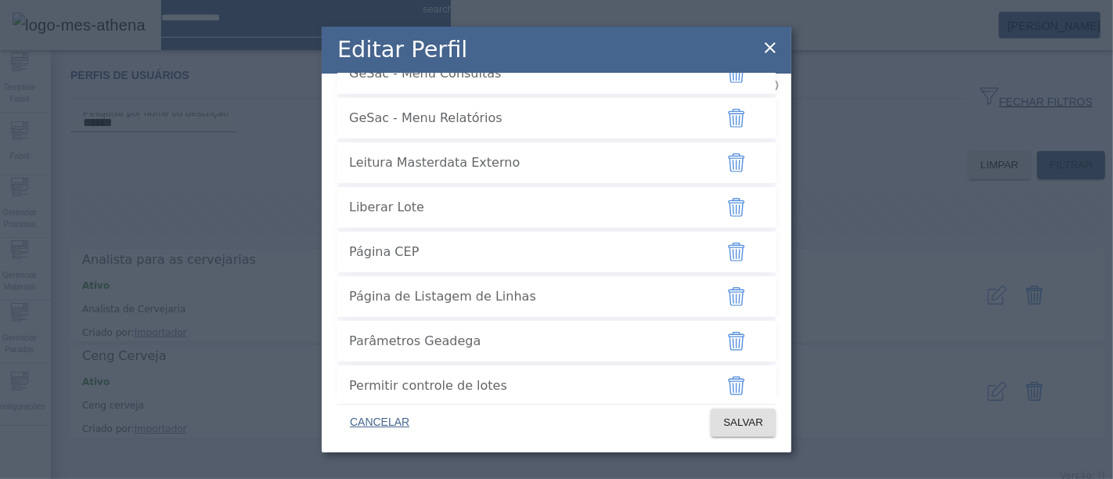
scroll to position [2518, 0]
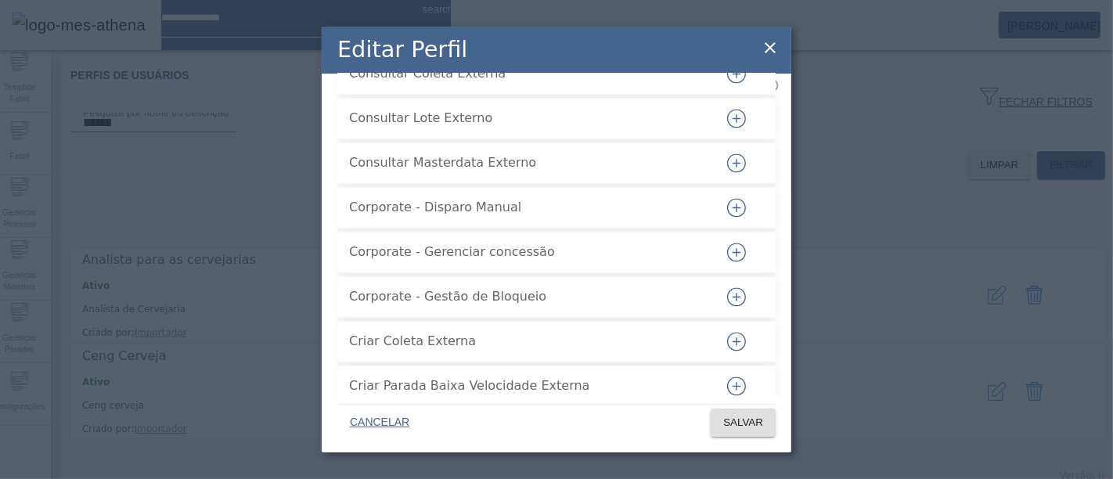
click at [731, 173] on icon "button" at bounding box center [736, 163] width 19 height 19
click at [751, 415] on span "SALVAR" at bounding box center [743, 423] width 40 height 16
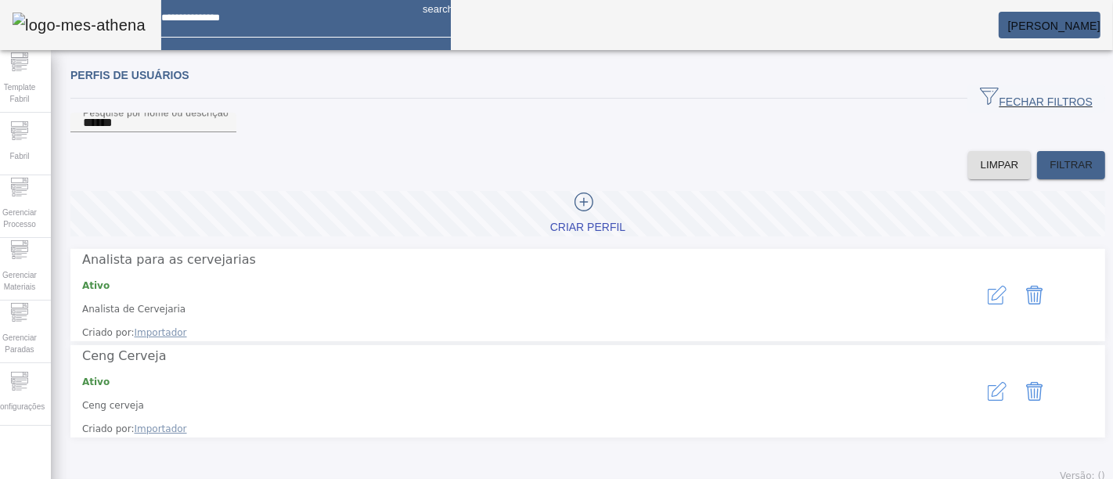
click at [988, 373] on button "button" at bounding box center [998, 392] width 38 height 38
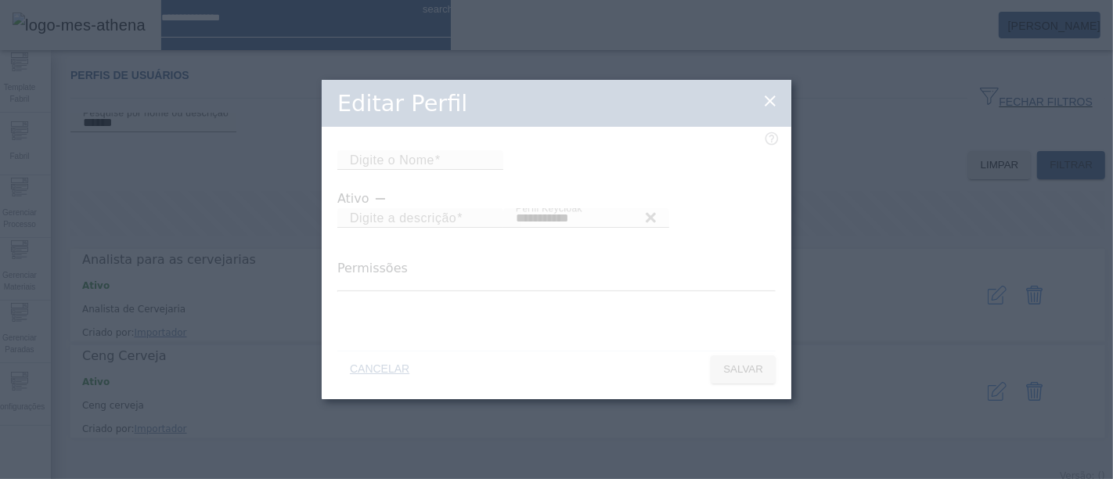
type input "**********"
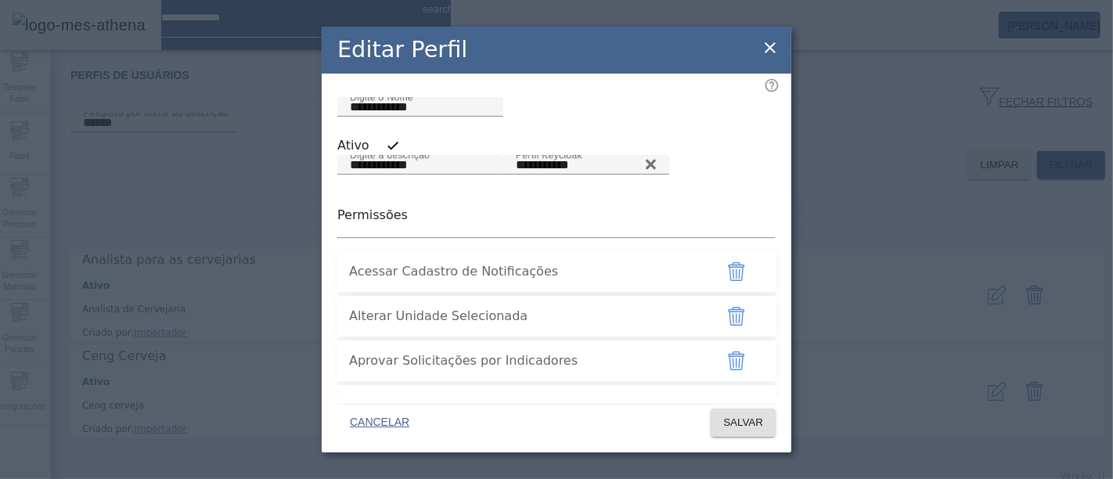
click at [765, 50] on icon at bounding box center [770, 47] width 19 height 19
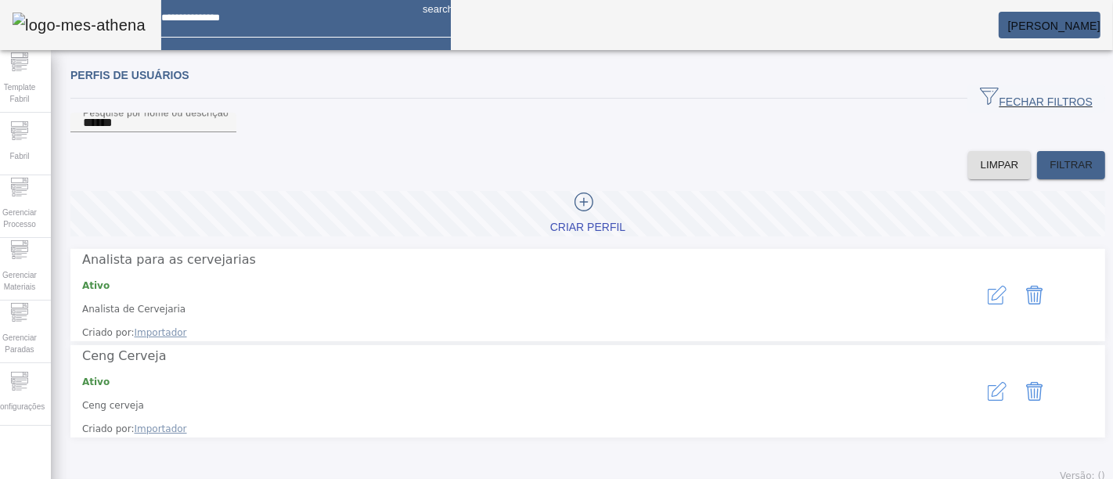
click at [988, 382] on icon "button" at bounding box center [997, 391] width 19 height 19
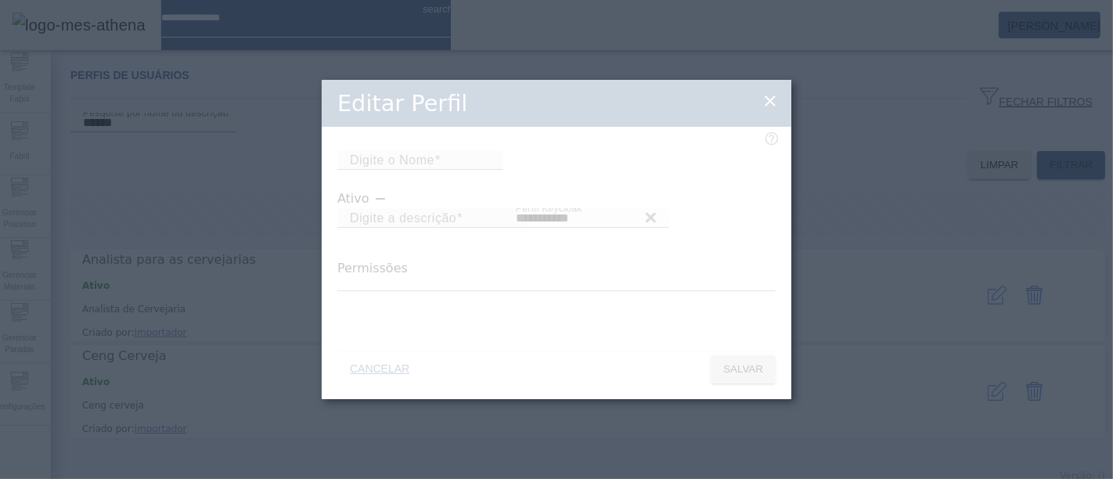
type input "**********"
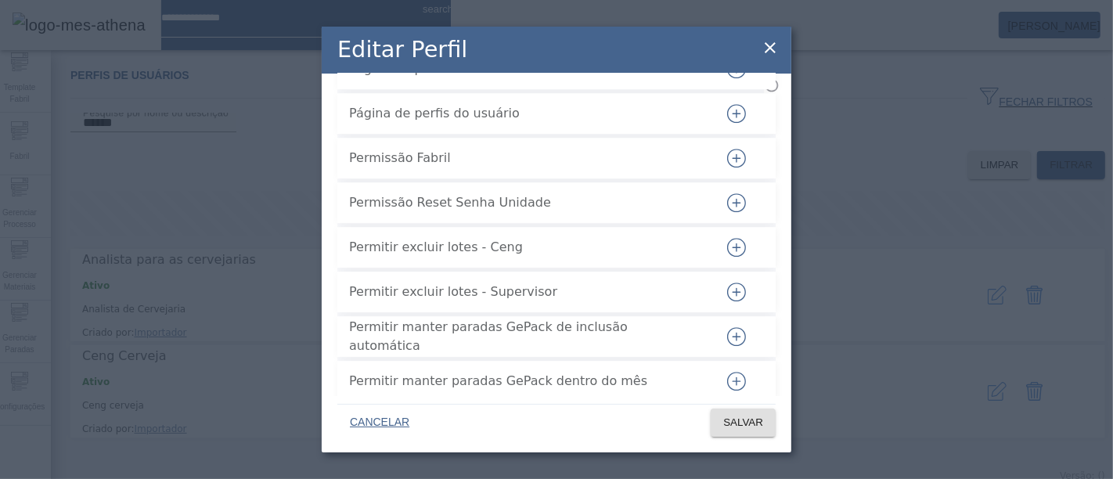
scroll to position [3764, 0]
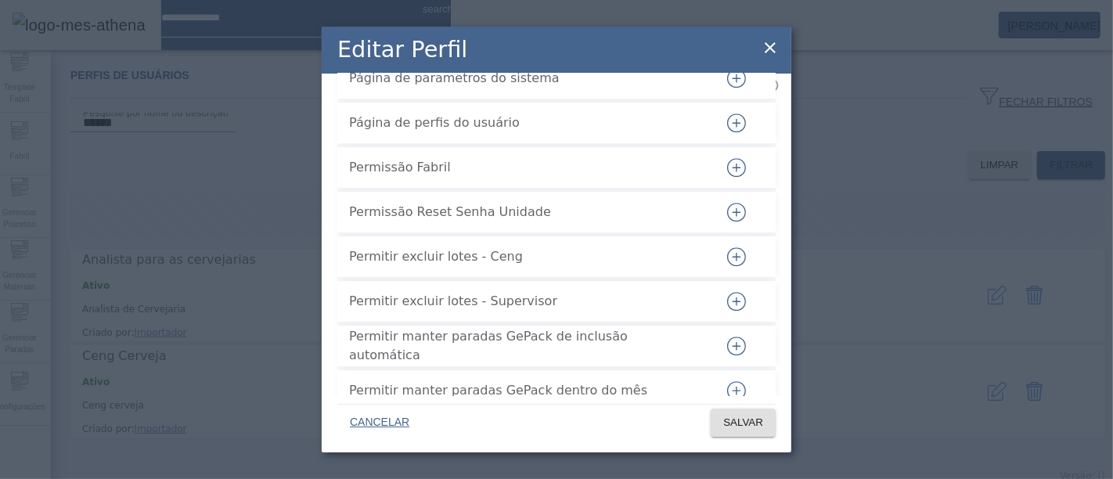
click at [736, 38] on icon "button" at bounding box center [736, 33] width 1 height 9
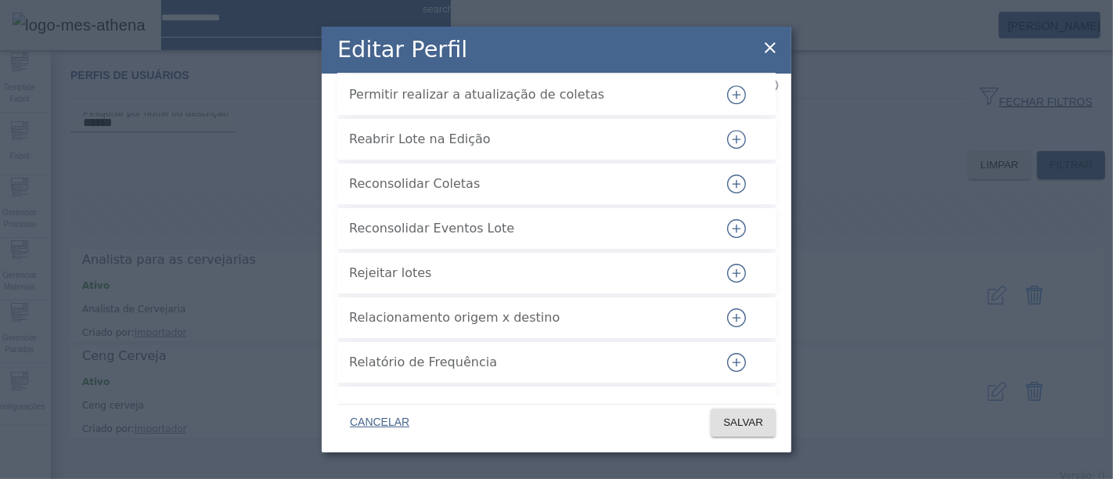
scroll to position [4355, 0]
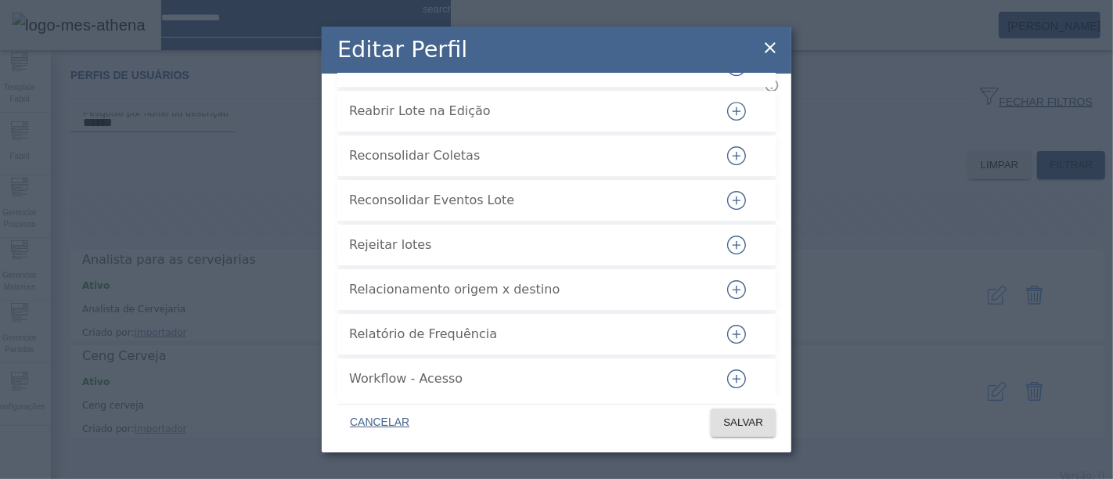
click at [728, 121] on icon "button" at bounding box center [736, 111] width 19 height 19
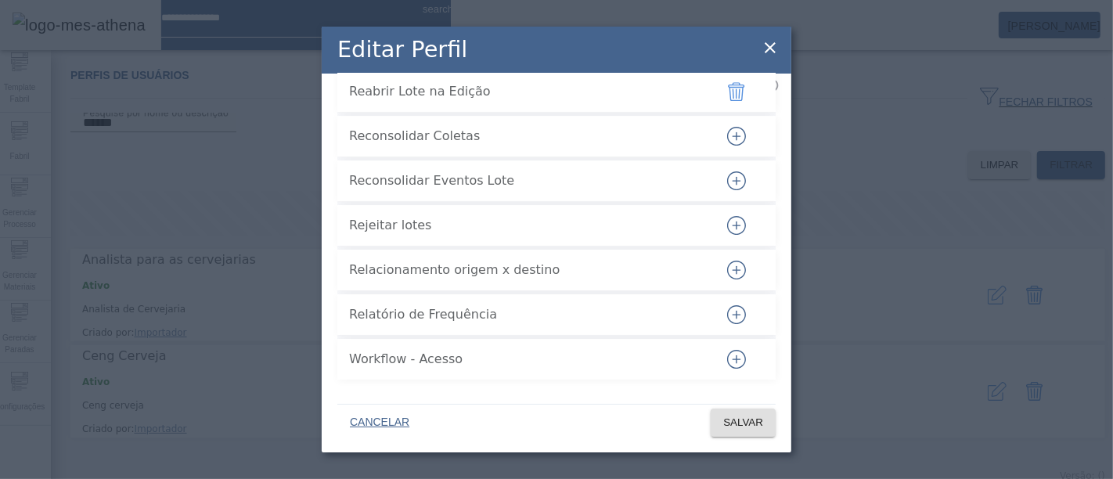
click at [727, 271] on icon "button" at bounding box center [736, 270] width 19 height 19
click at [727, 323] on icon "button" at bounding box center [736, 314] width 19 height 19
click at [730, 362] on icon "button" at bounding box center [736, 359] width 19 height 19
click at [736, 420] on span "SALVAR" at bounding box center [743, 423] width 40 height 16
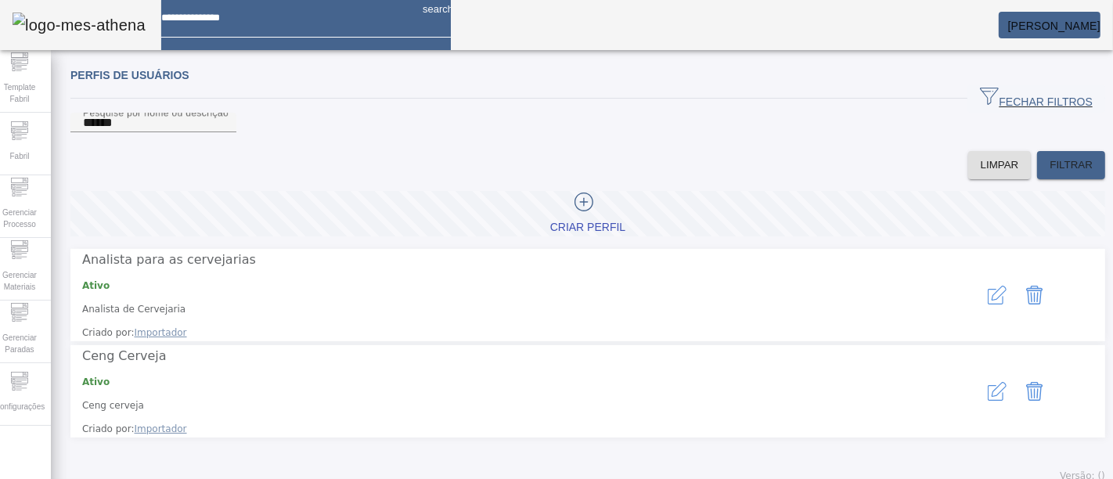
click at [979, 381] on button "button" at bounding box center [998, 392] width 38 height 38
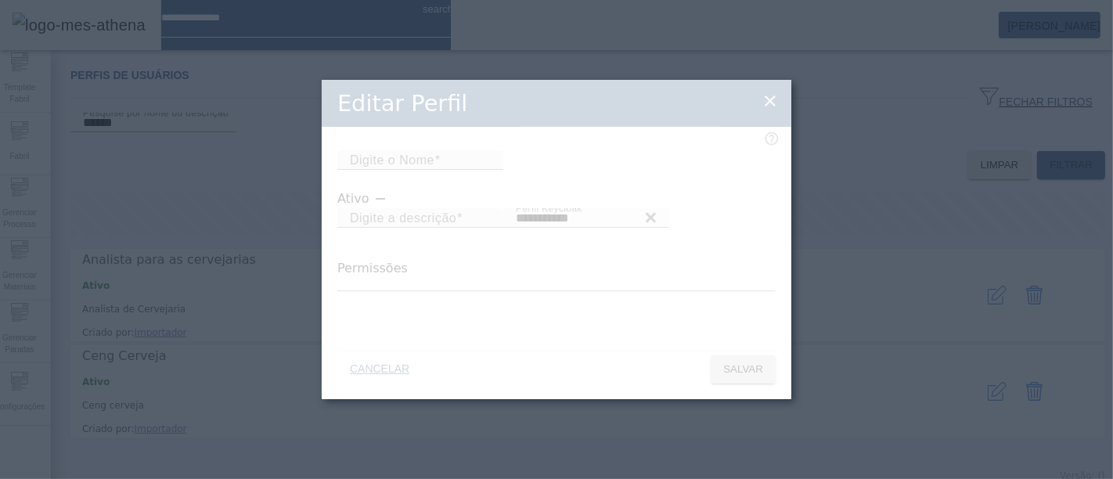
type input "**********"
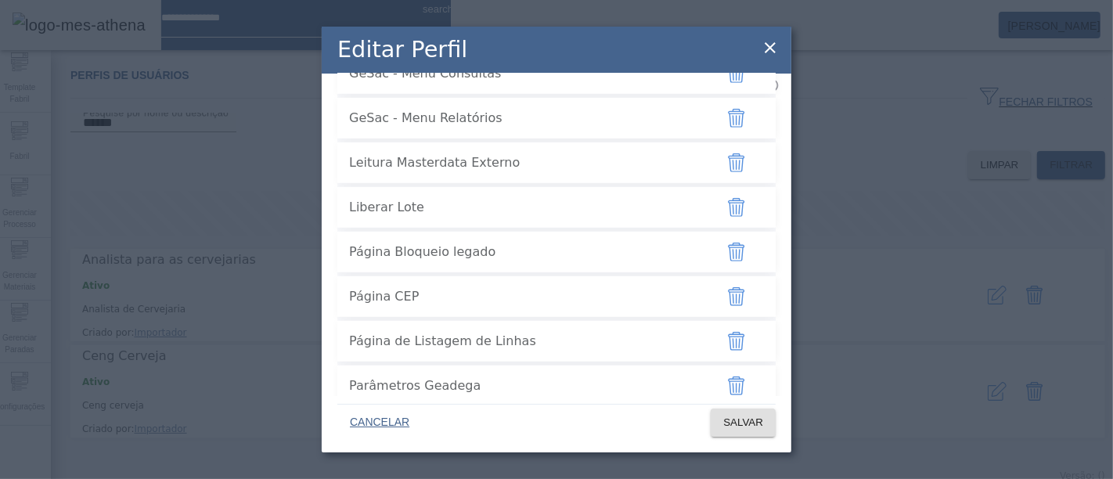
scroll to position [3320, 0]
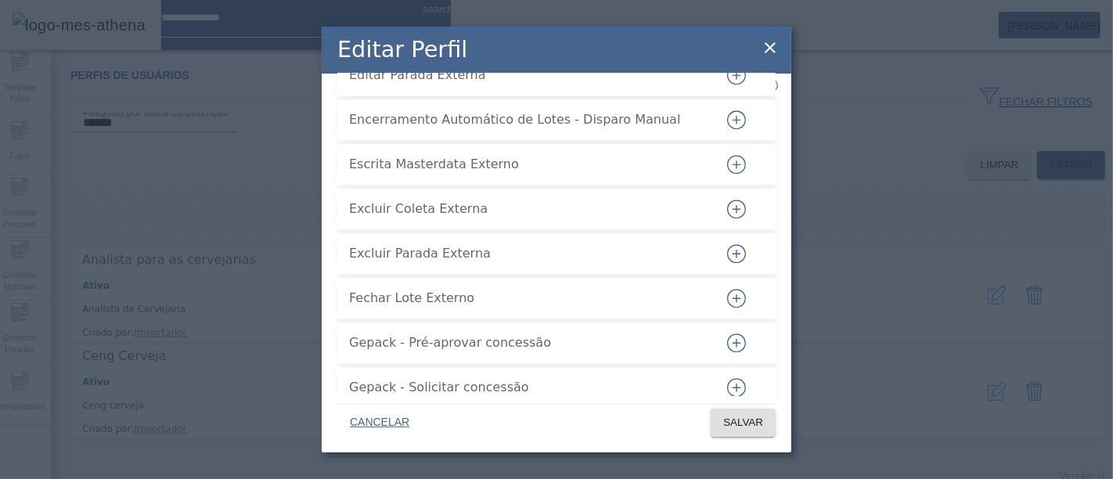
click at [727, 174] on icon "button" at bounding box center [736, 164] width 19 height 19
click at [743, 421] on span "SALVAR" at bounding box center [743, 423] width 40 height 16
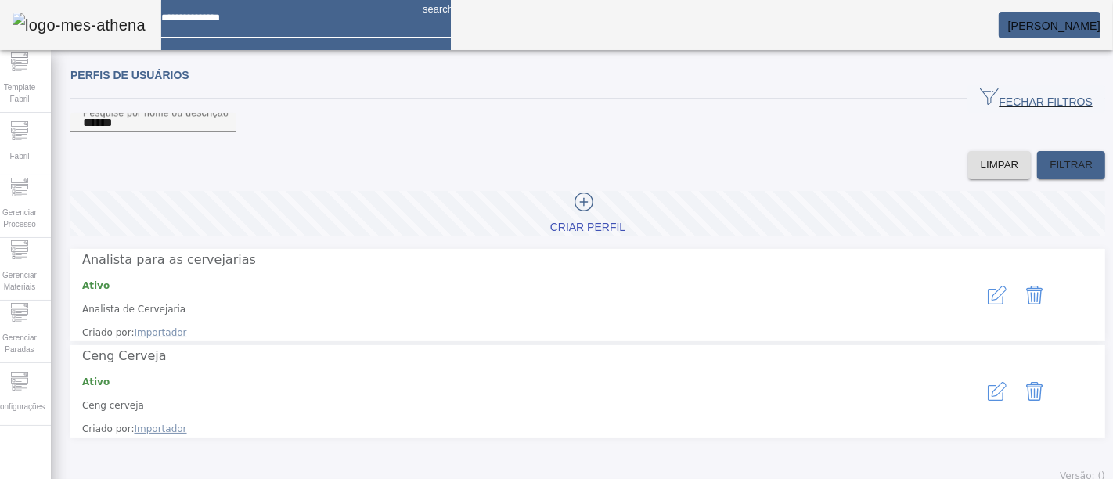
click at [988, 373] on button "button" at bounding box center [998, 392] width 38 height 38
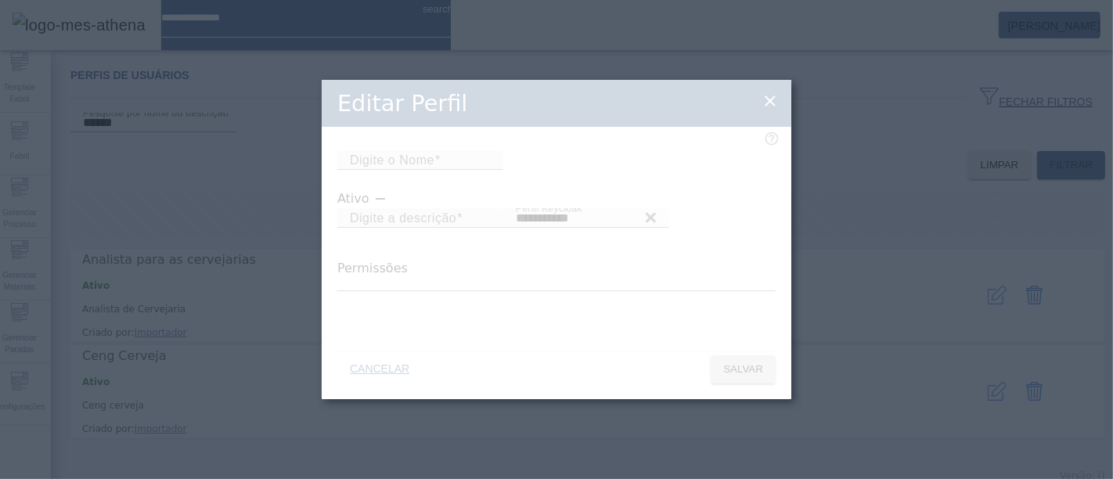
type input "**********"
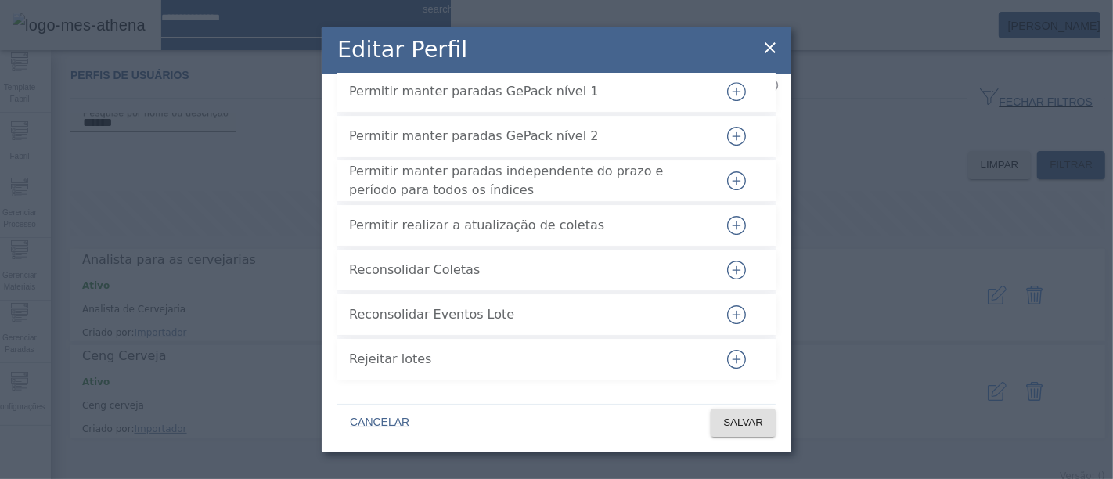
scroll to position [4431, 0]
click at [727, 280] on icon "button" at bounding box center [736, 270] width 19 height 19
click at [724, 334] on button "button" at bounding box center [737, 315] width 38 height 38
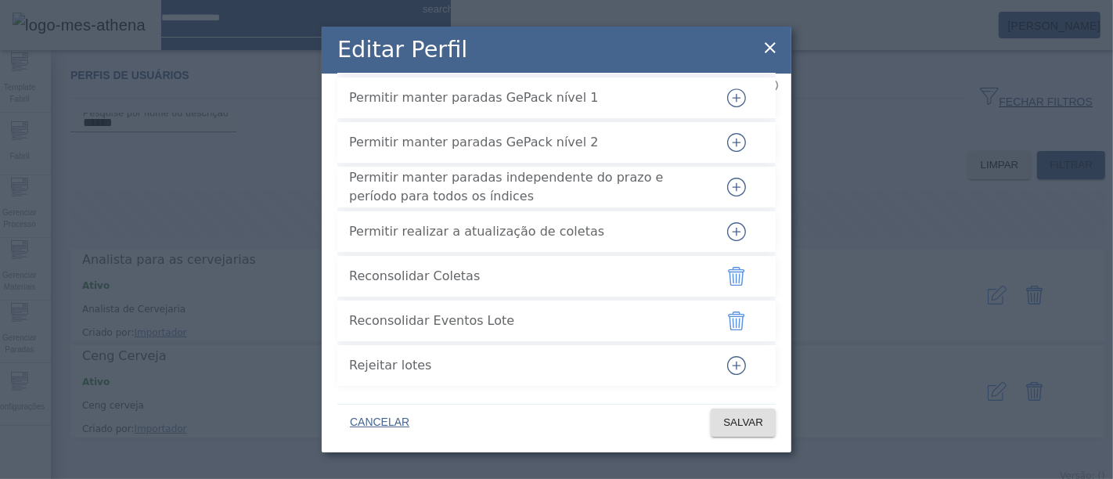
scroll to position [4344, 0]
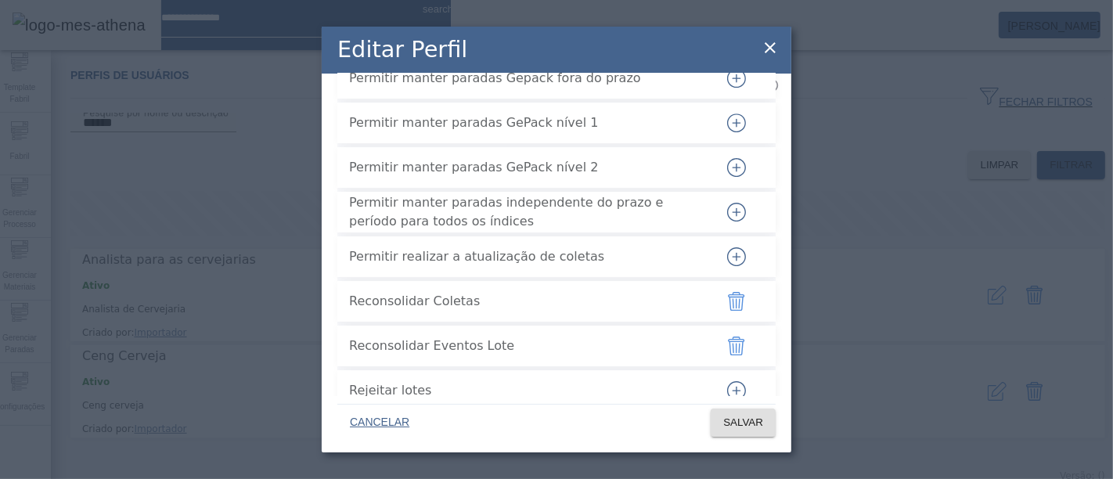
click at [727, 266] on icon "button" at bounding box center [736, 256] width 19 height 19
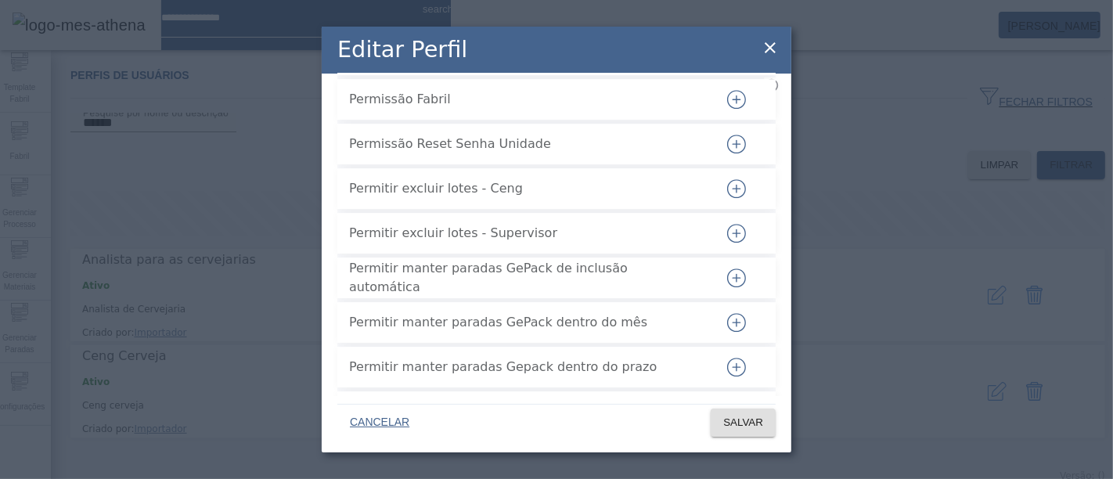
scroll to position [3923, 0]
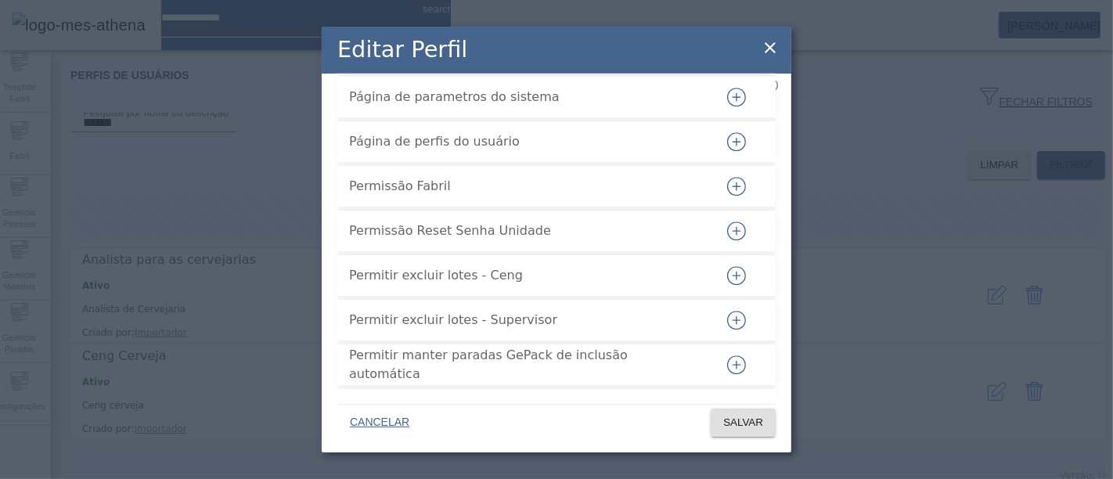
click at [727, 196] on icon "button" at bounding box center [736, 186] width 19 height 19
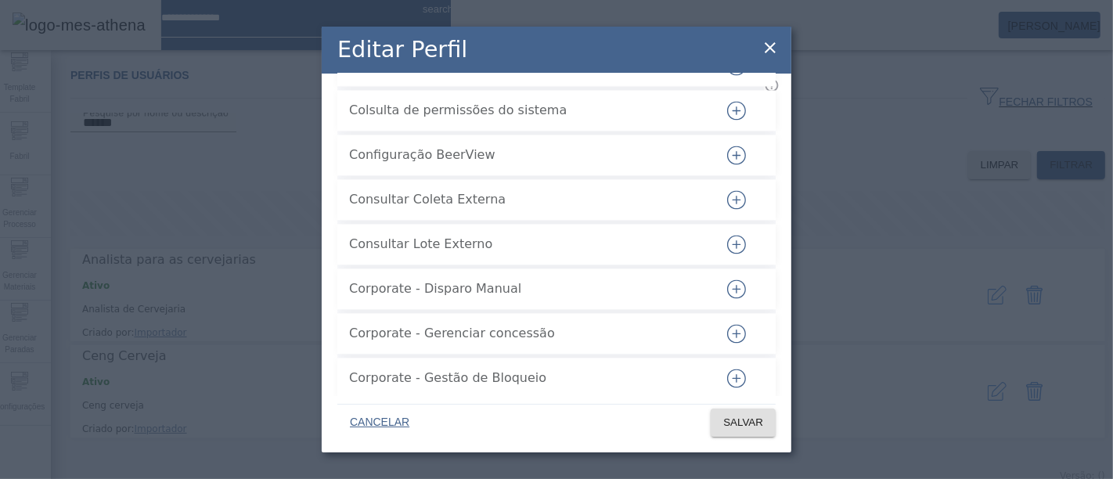
scroll to position [2618, 0]
click at [731, 251] on icon "button" at bounding box center [736, 242] width 19 height 19
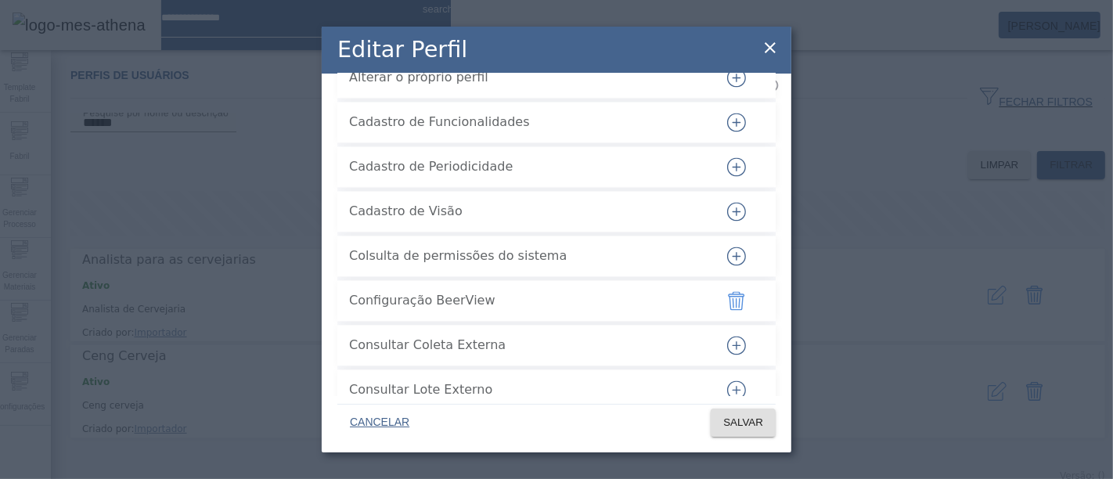
scroll to position [2531, 0]
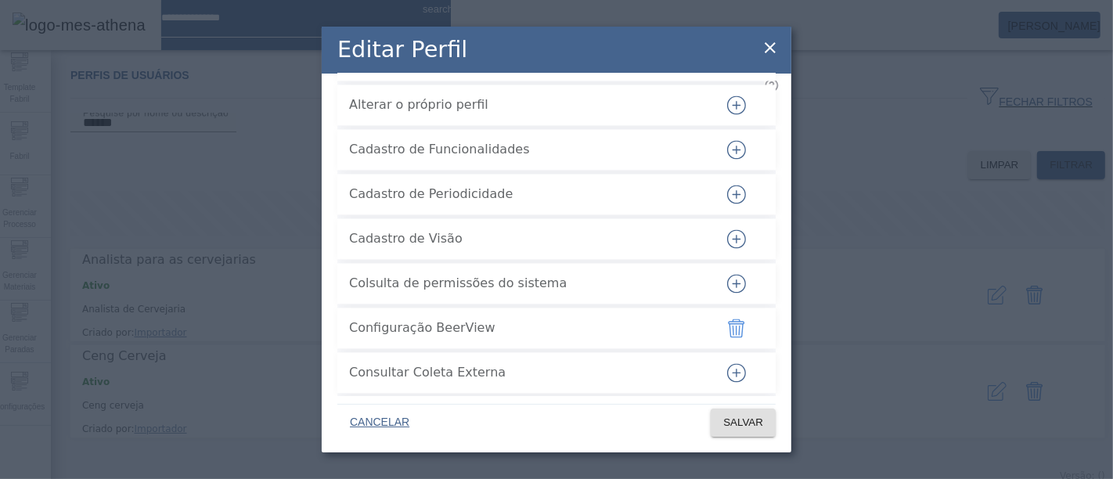
click at [737, 258] on button "button" at bounding box center [737, 240] width 38 height 38
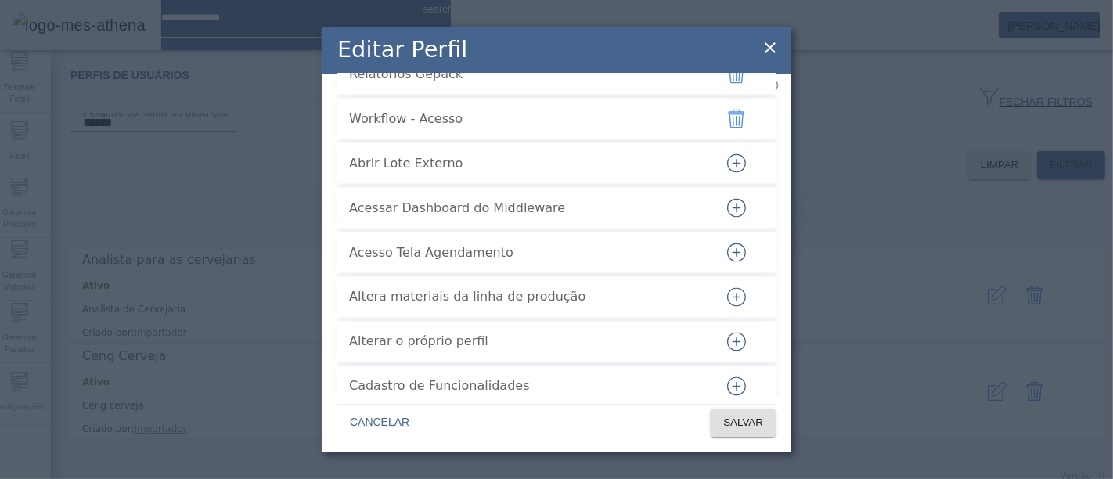
scroll to position [2270, 0]
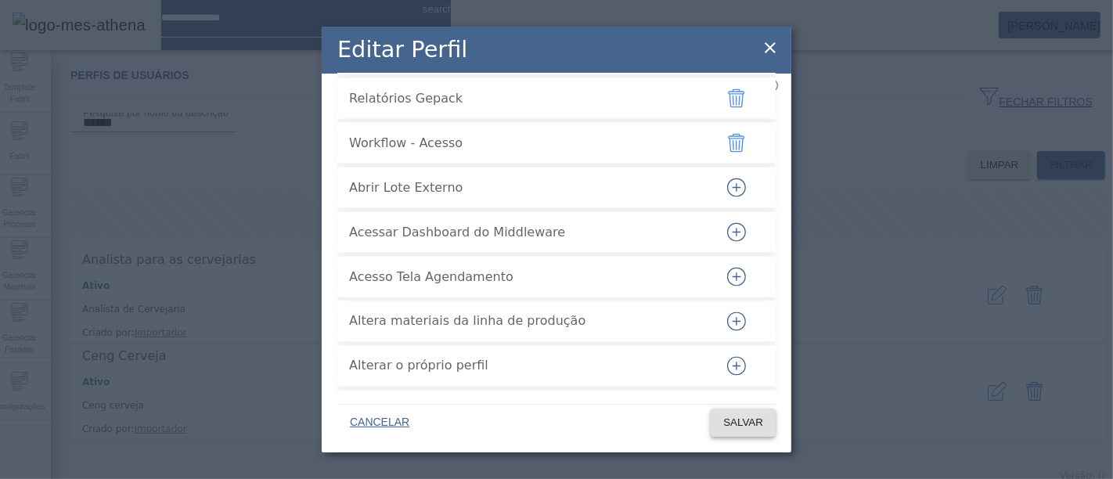
click at [763, 413] on span at bounding box center [743, 423] width 65 height 38
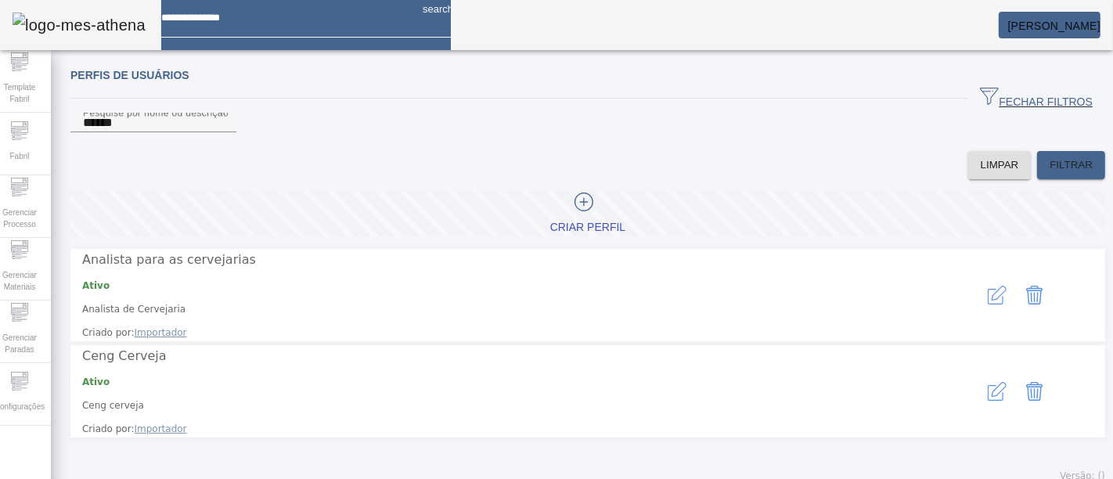
click at [988, 373] on button "button" at bounding box center [998, 392] width 38 height 38
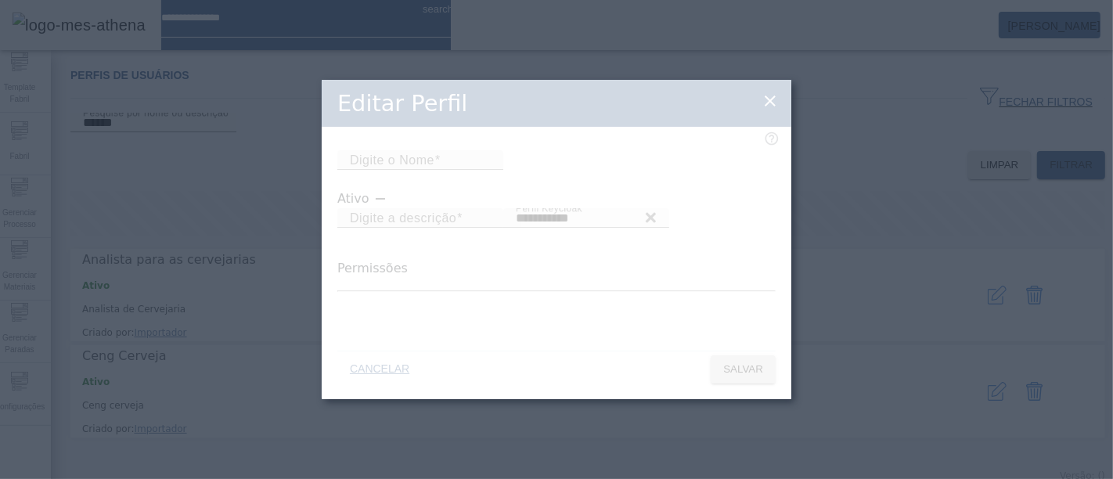
type input "**********"
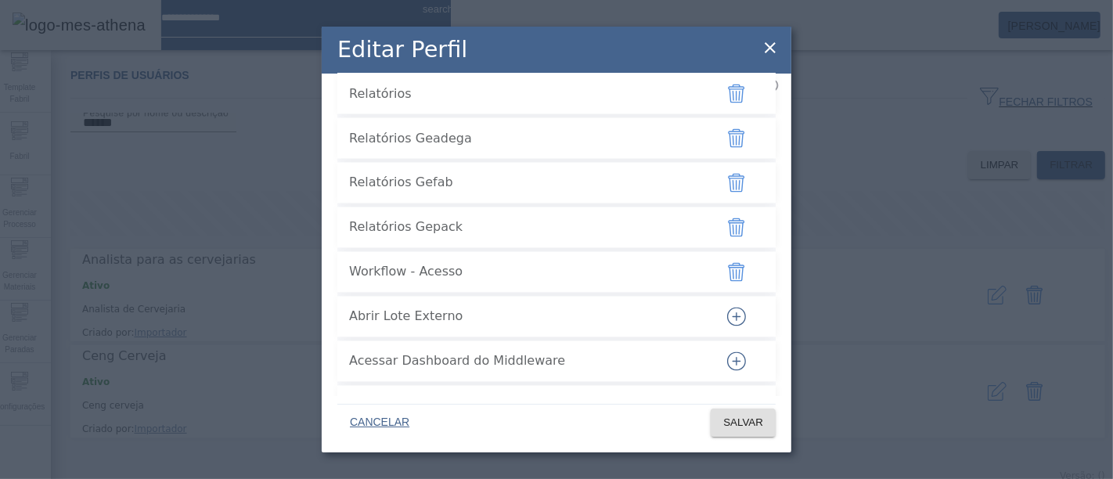
scroll to position [2295, 0]
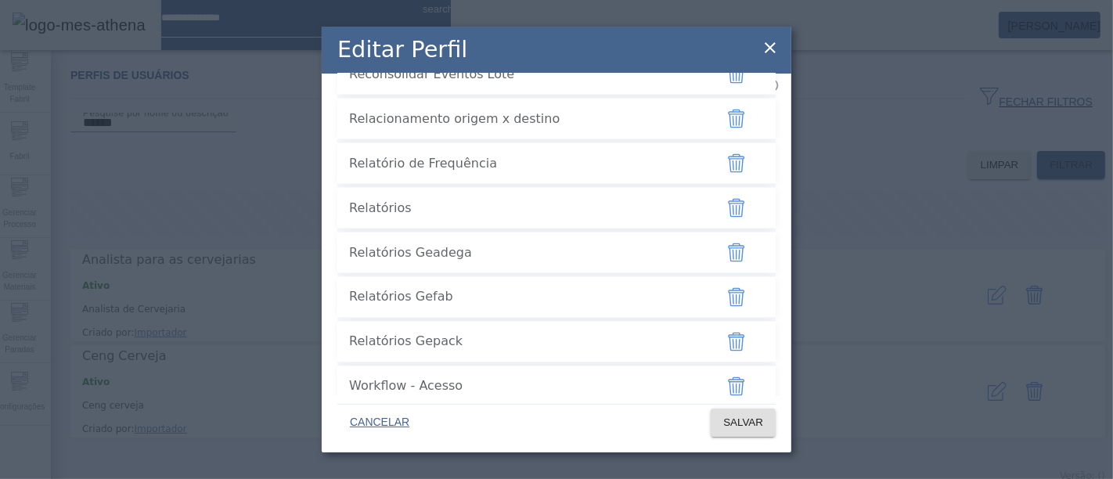
click at [775, 41] on icon at bounding box center [770, 47] width 19 height 19
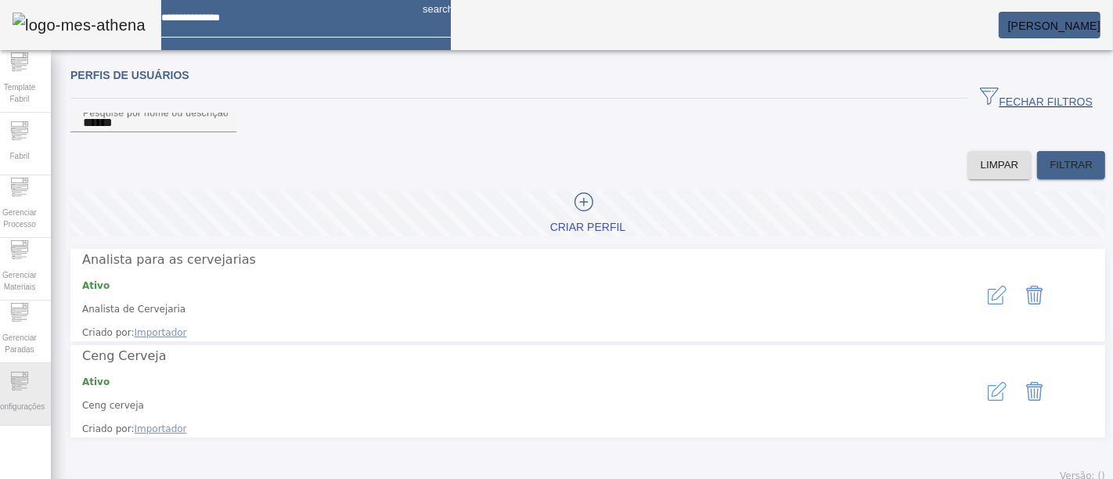
click at [10, 398] on span "Configurações" at bounding box center [20, 406] width 60 height 21
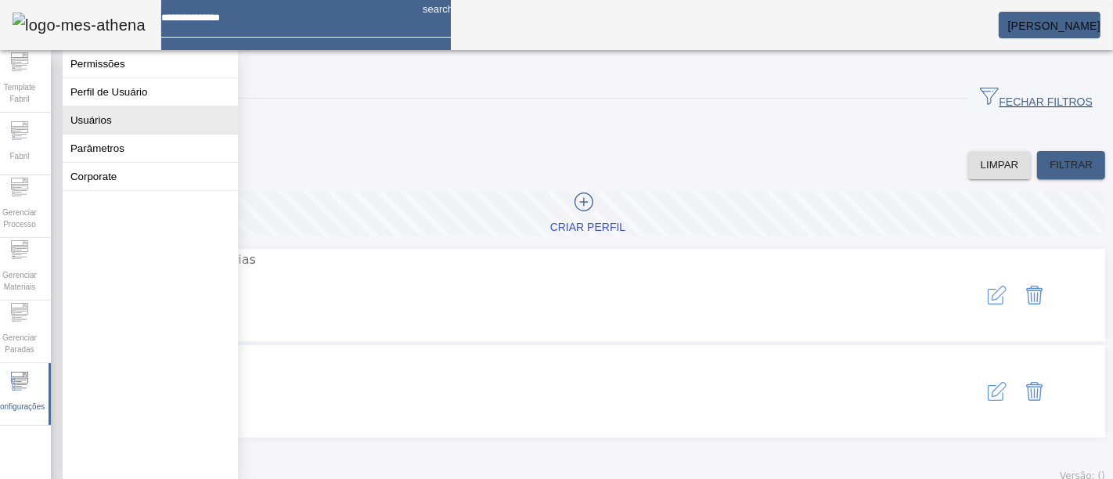
click at [131, 130] on button "Usuários" at bounding box center [150, 119] width 175 height 27
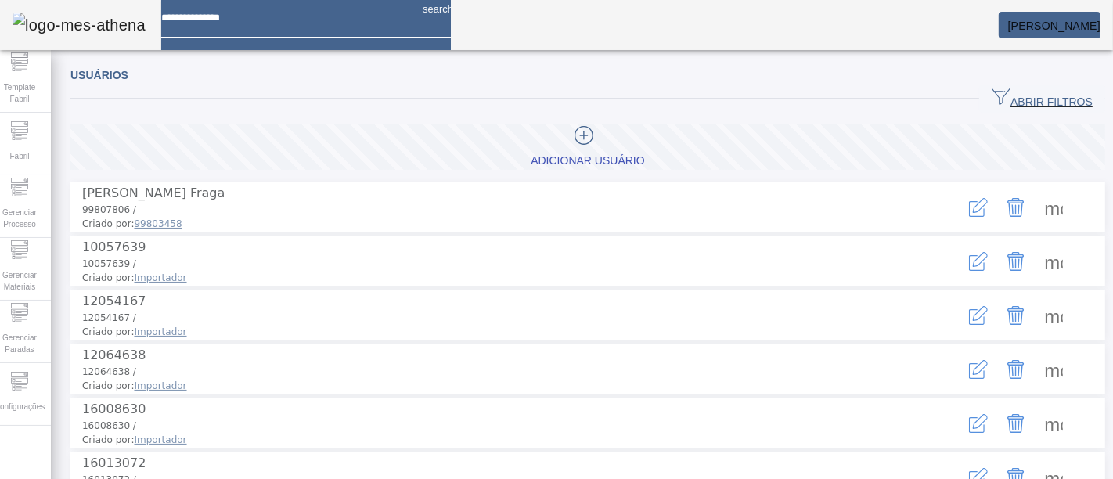
click at [992, 91] on span "ABRIR FILTROS" at bounding box center [1042, 98] width 101 height 23
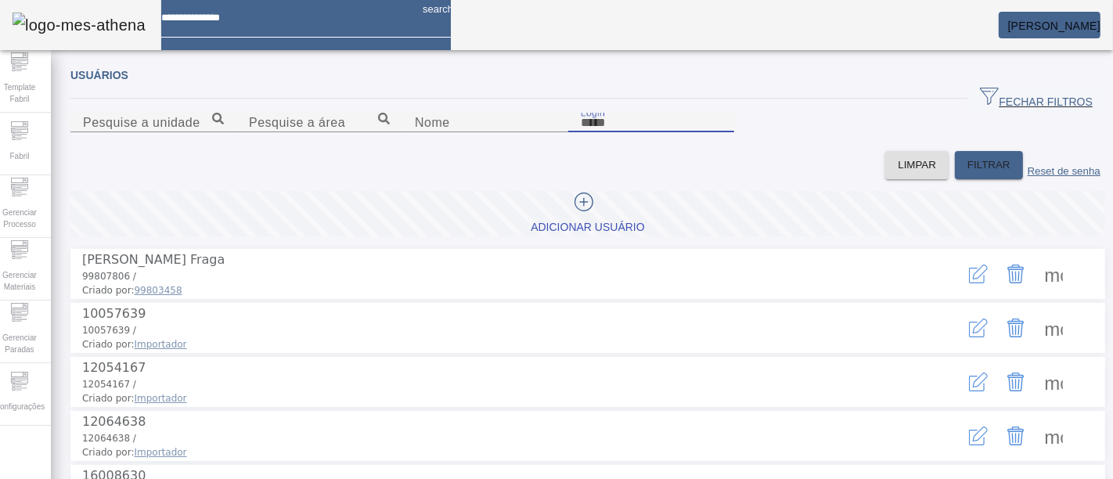
click at [722, 132] on input "Login" at bounding box center [651, 123] width 141 height 19
type input "******"
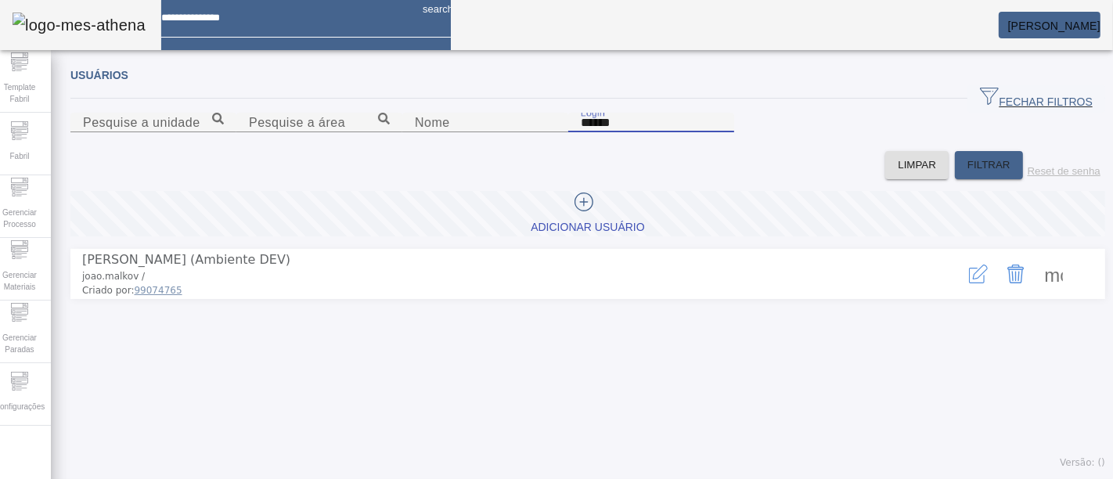
click at [969, 283] on icon "button" at bounding box center [978, 274] width 19 height 19
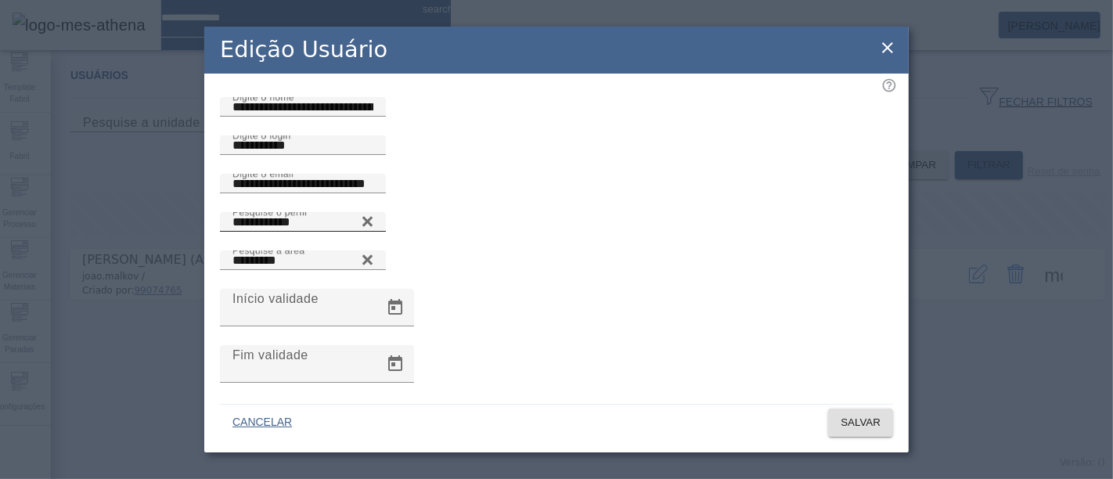
click at [373, 231] on icon at bounding box center [368, 221] width 12 height 19
click at [373, 232] on input "Pesquise o perfil" at bounding box center [303, 222] width 141 height 19
click at [373, 224] on icon at bounding box center [368, 218] width 12 height 12
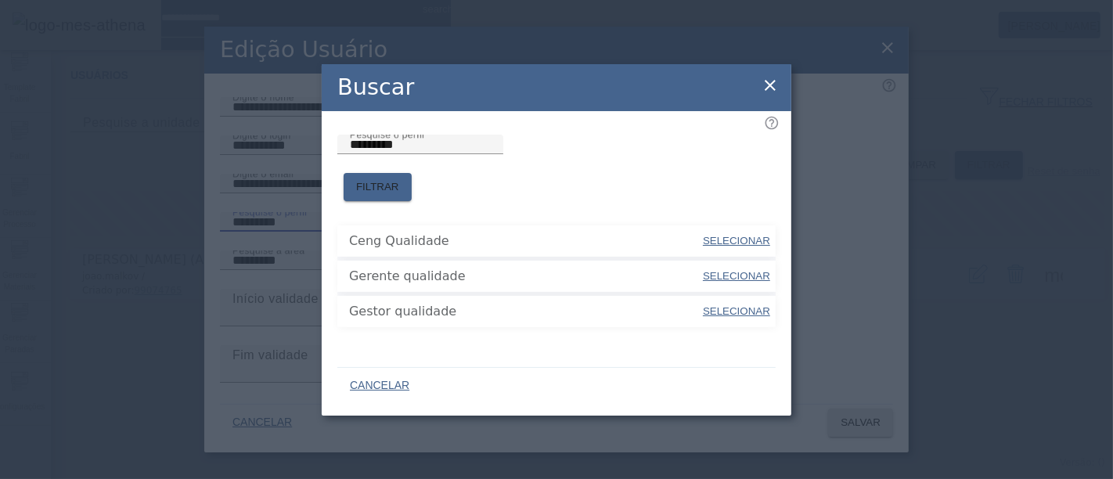
click at [733, 235] on span "SELECIONAR" at bounding box center [736, 241] width 67 height 12
type input "**********"
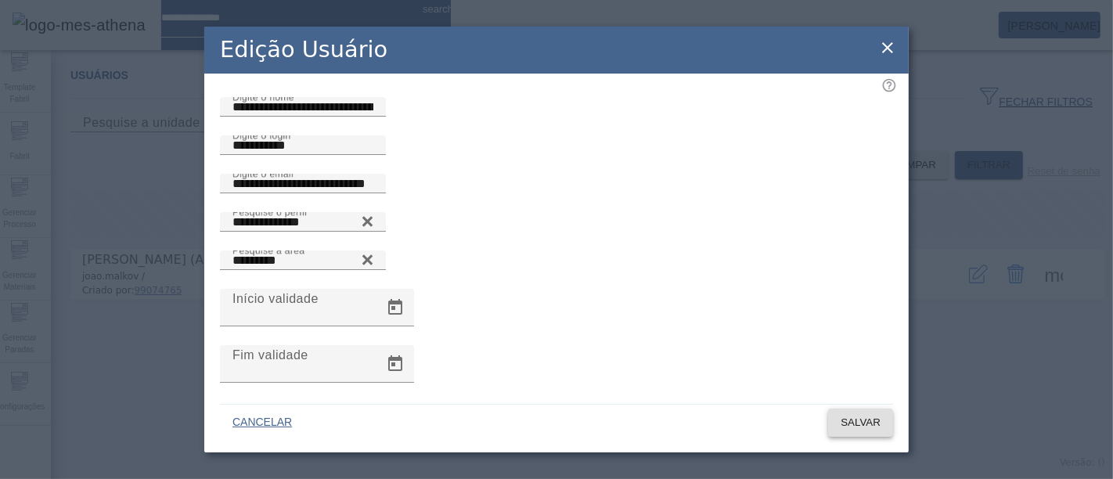
click at [853, 422] on span "SALVAR" at bounding box center [861, 423] width 40 height 16
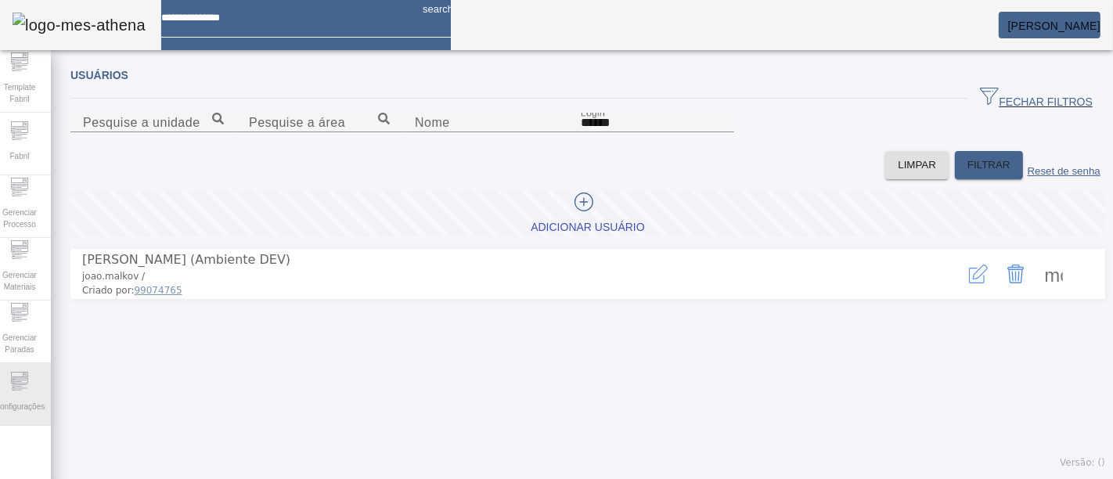
click at [27, 380] on icon at bounding box center [21, 379] width 11 height 1
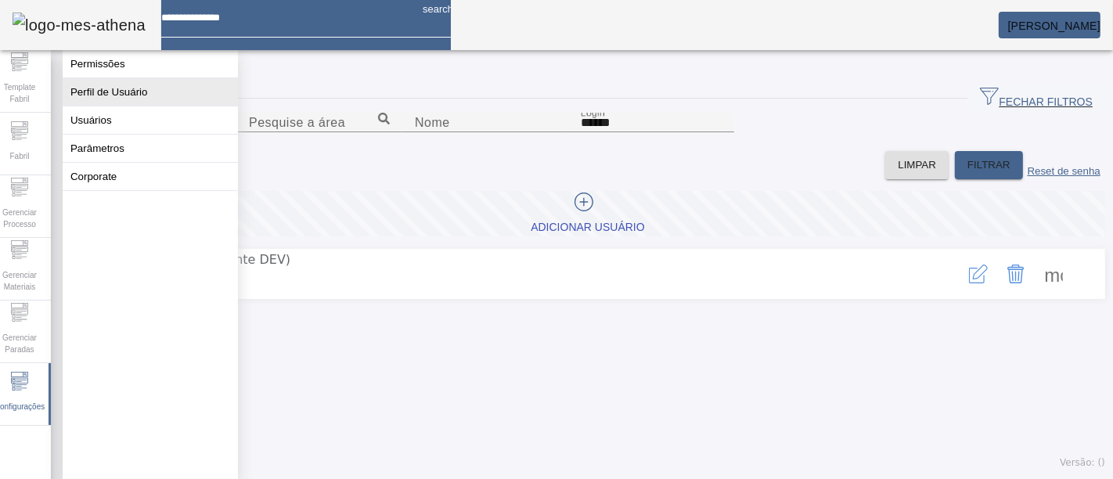
click at [150, 95] on button "Perfil de Usuário" at bounding box center [150, 91] width 175 height 27
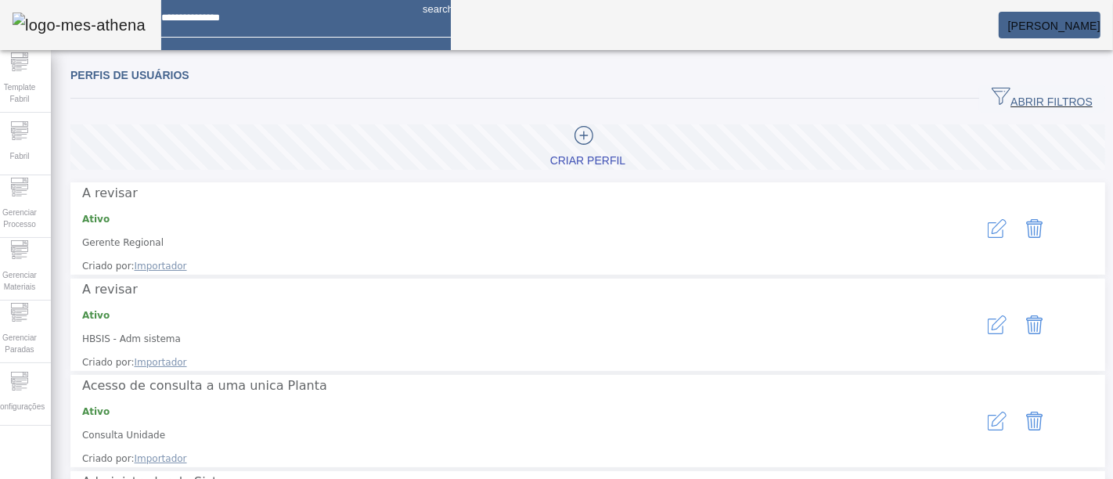
click at [1000, 94] on span "ABRIR FILTROS" at bounding box center [1042, 98] width 101 height 23
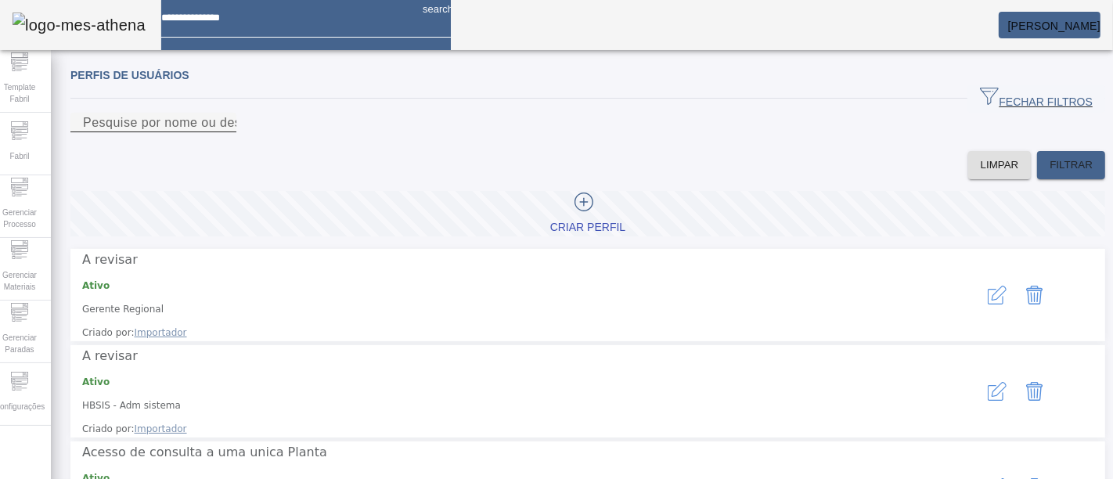
click at [224, 132] on input "Pesquise por nome ou descrição" at bounding box center [153, 123] width 141 height 19
type input "*********"
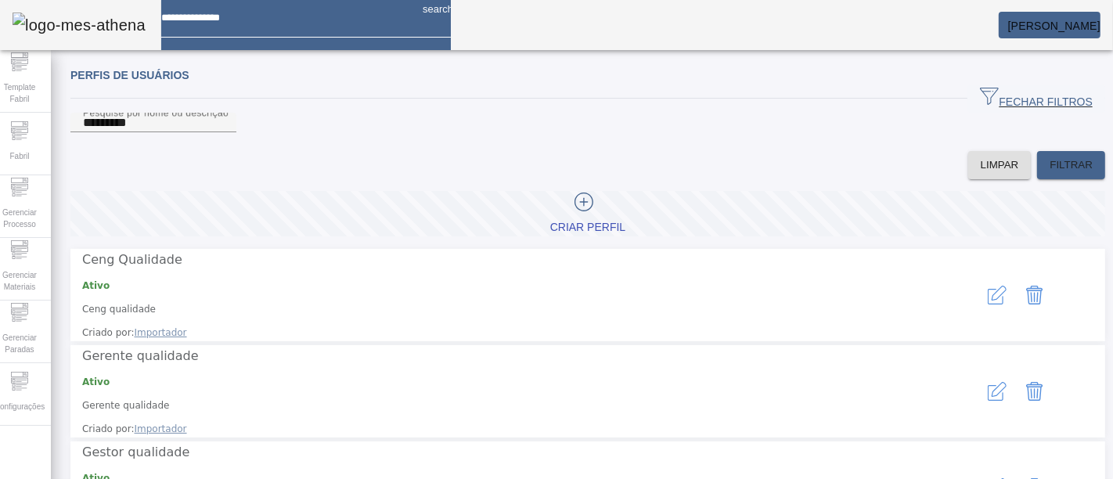
click at [992, 298] on icon "button" at bounding box center [999, 293] width 15 height 15
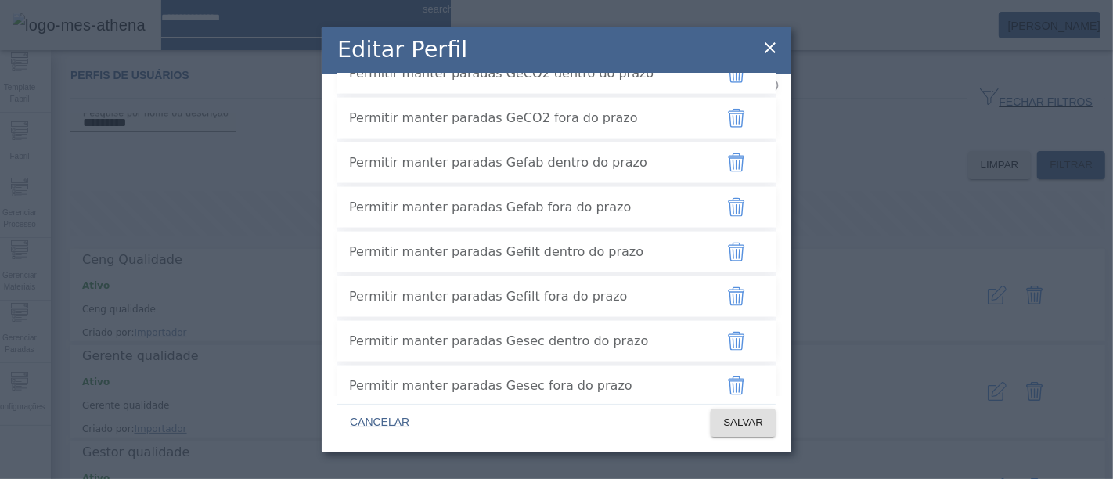
scroll to position [3722, 0]
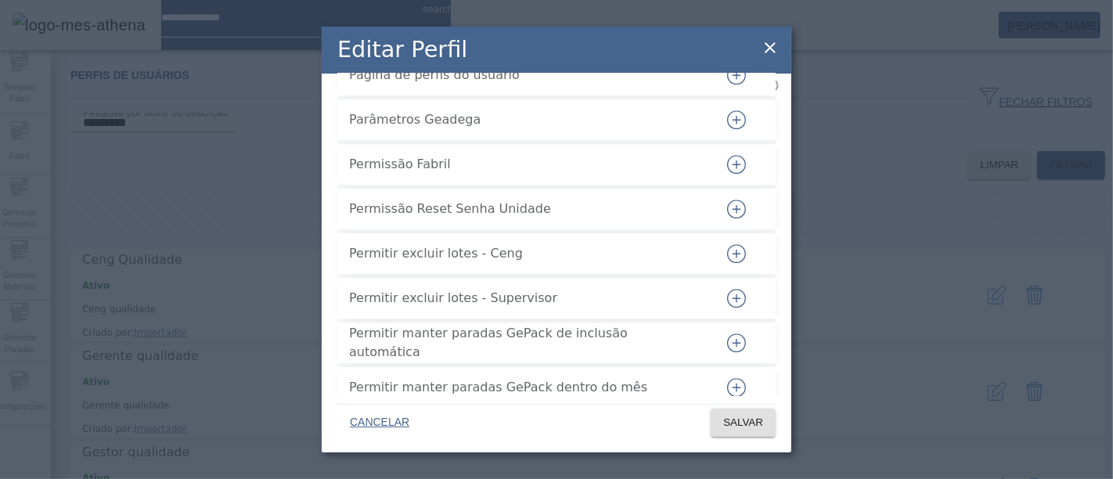
click at [727, 174] on icon "button" at bounding box center [736, 164] width 19 height 19
click at [730, 424] on span "SALVAR" at bounding box center [743, 423] width 40 height 16
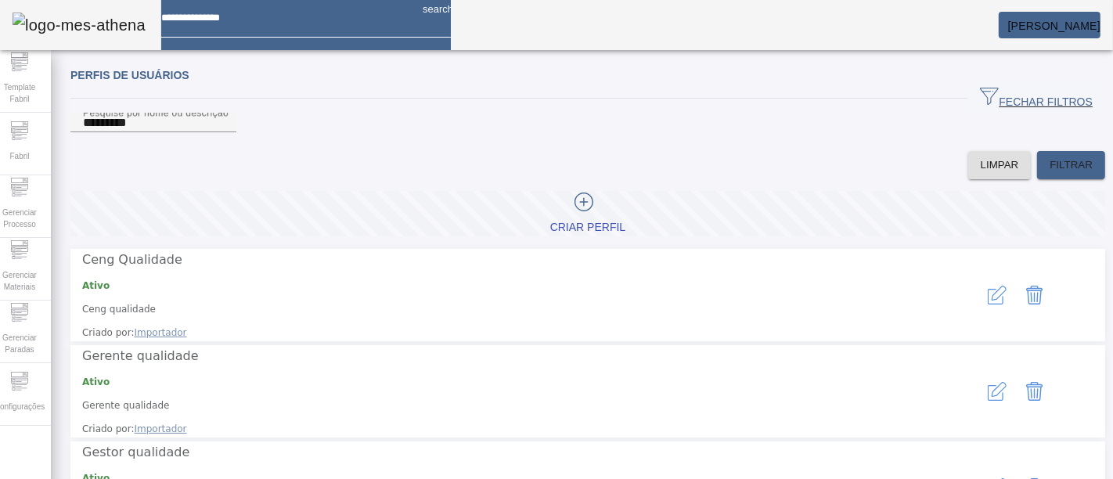
scroll to position [44, 0]
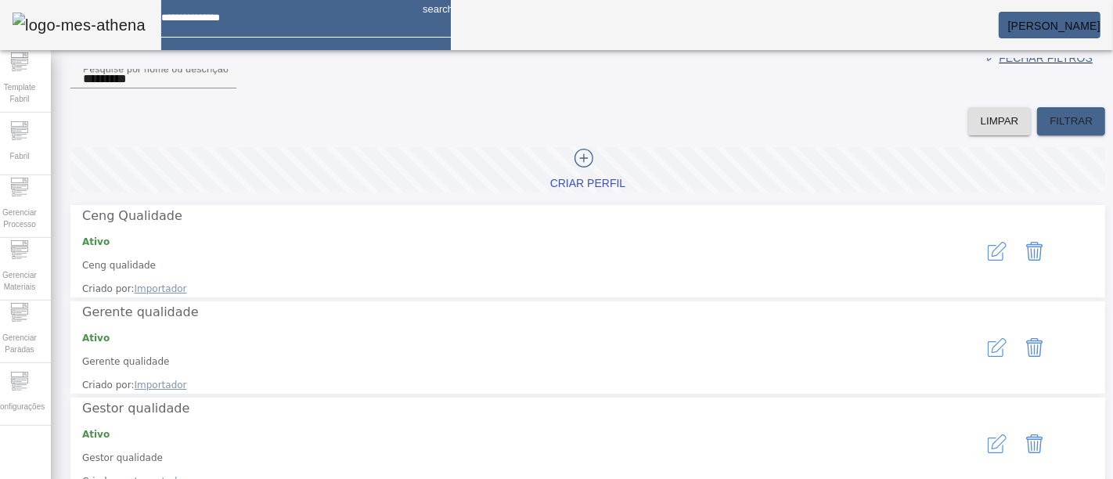
click at [2, 435] on aside "Template Fabril Fabril Gerenciar Processo Gerenciar Materiais Gerenciar Paradas…" at bounding box center [19, 292] width 63 height 484
click at [7, 403] on span "Configurações" at bounding box center [20, 406] width 60 height 21
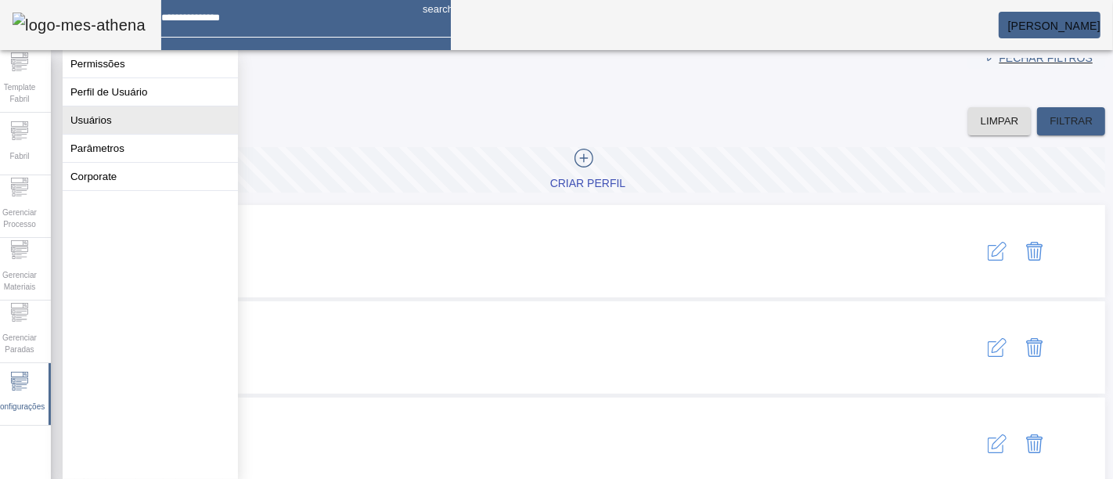
click at [150, 134] on button "Usuários" at bounding box center [150, 119] width 175 height 27
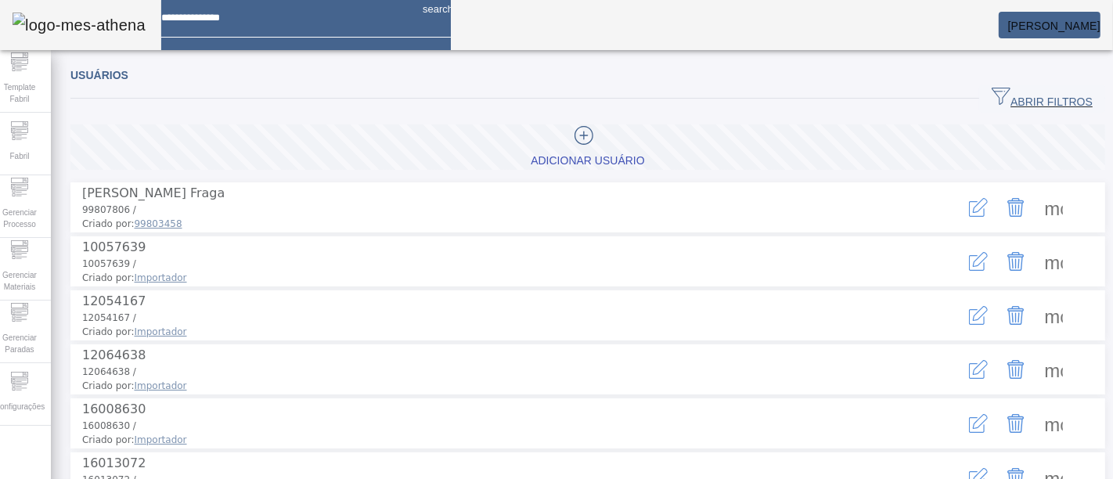
click at [1053, 103] on span "ABRIR FILTROS" at bounding box center [1042, 98] width 101 height 23
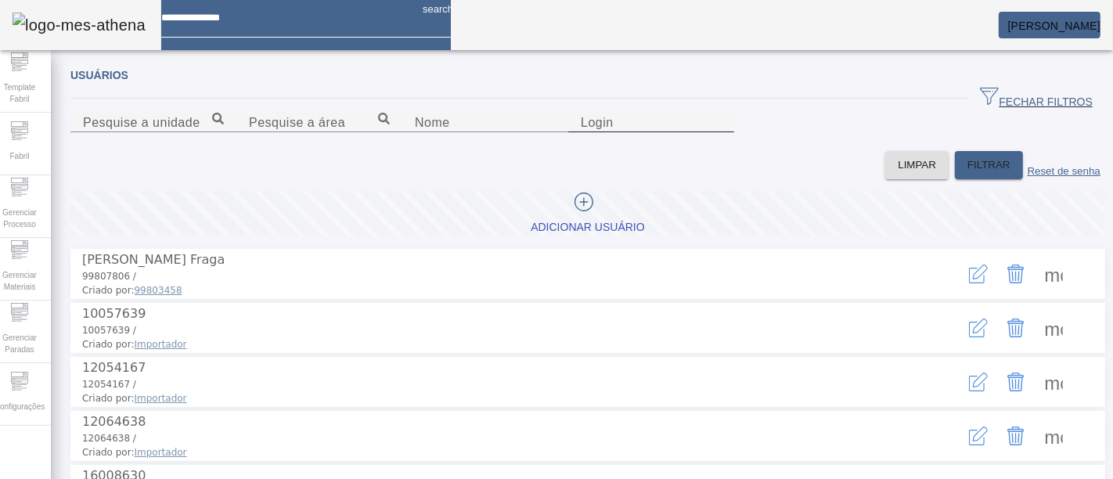
click at [708, 132] on input "Login" at bounding box center [651, 123] width 141 height 19
type input "******"
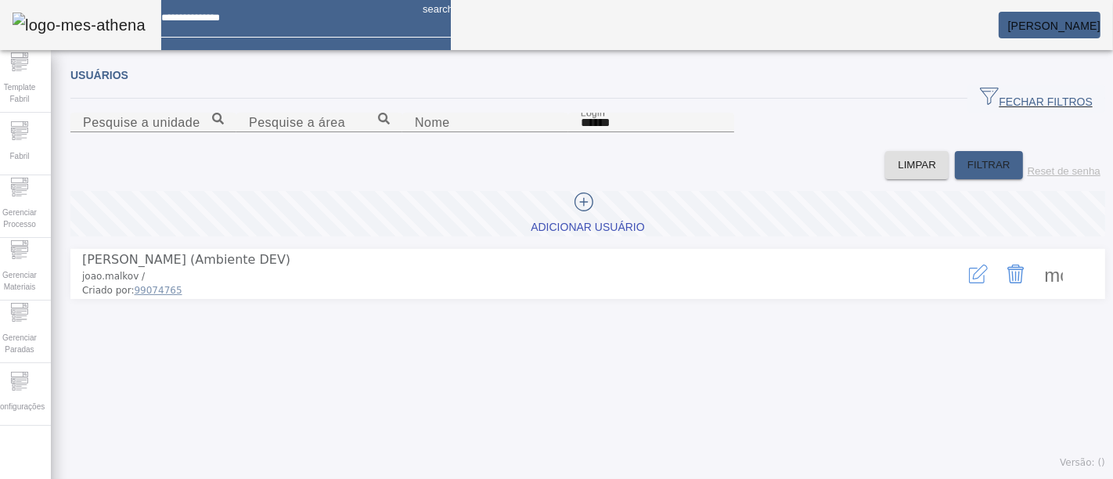
click at [969, 283] on icon "button" at bounding box center [978, 274] width 19 height 19
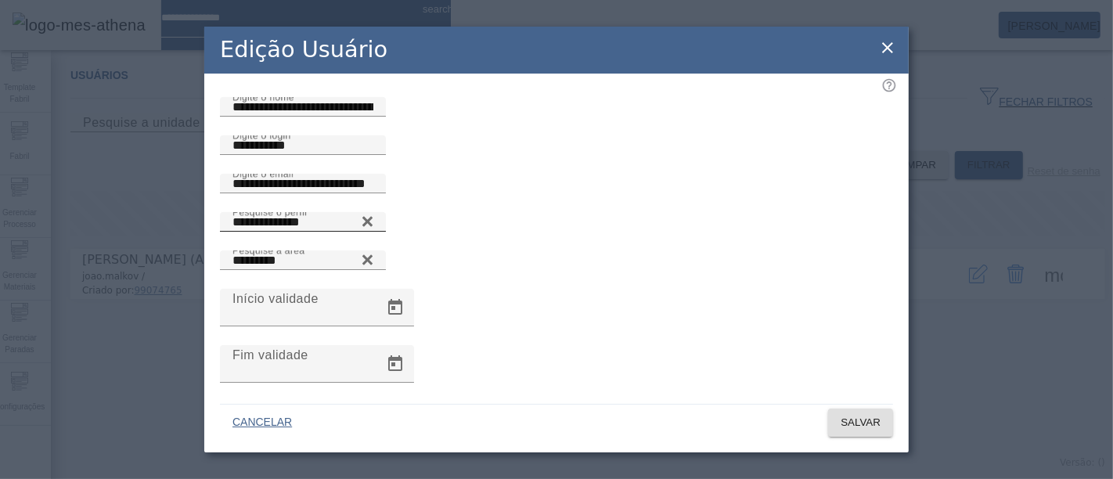
click at [373, 226] on icon at bounding box center [367, 221] width 10 height 10
click at [373, 232] on input "Pesquise o perfil" at bounding box center [303, 222] width 141 height 19
type input "**********"
click at [849, 419] on span "SALVAR" at bounding box center [861, 423] width 40 height 16
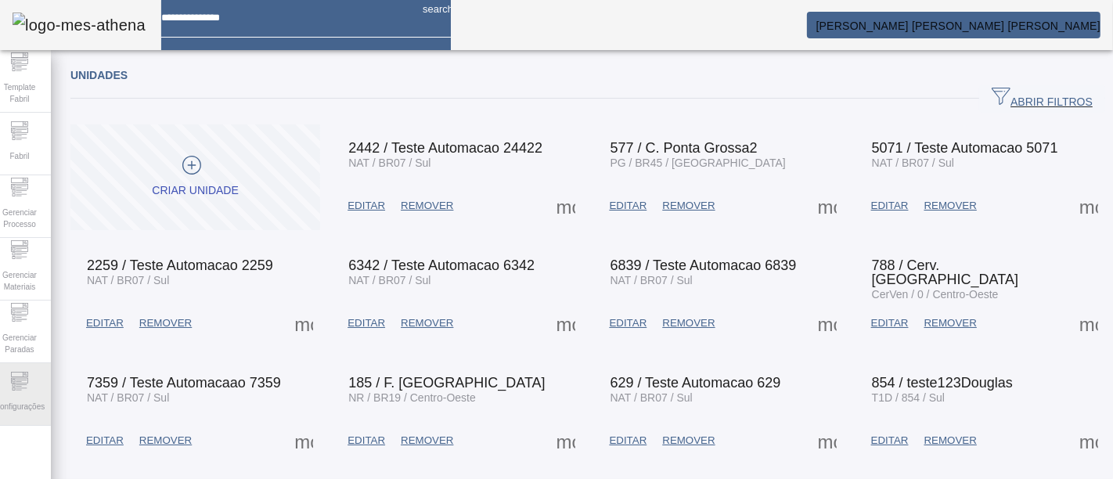
click at [2, 401] on span "Configurações" at bounding box center [20, 406] width 60 height 21
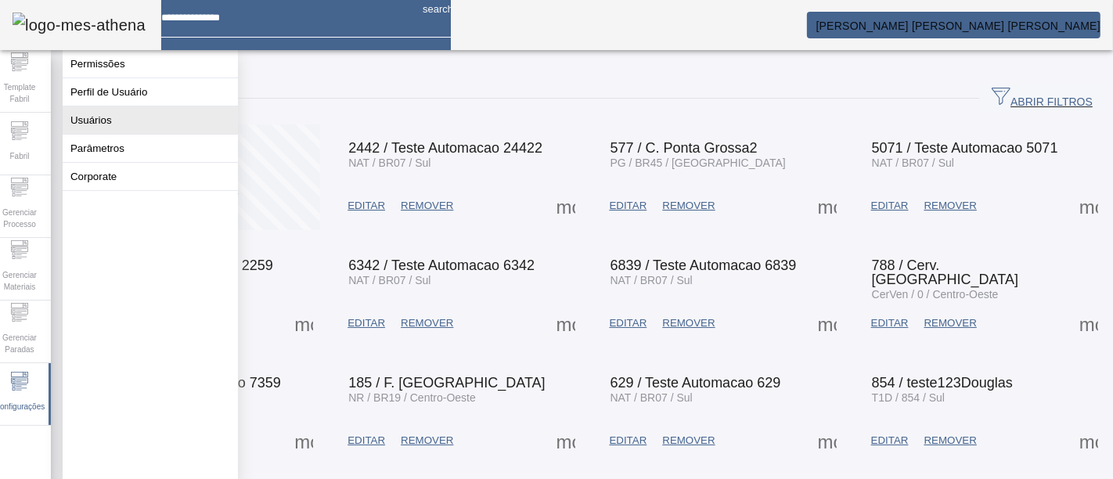
click at [152, 128] on button "Usuários" at bounding box center [150, 119] width 175 height 27
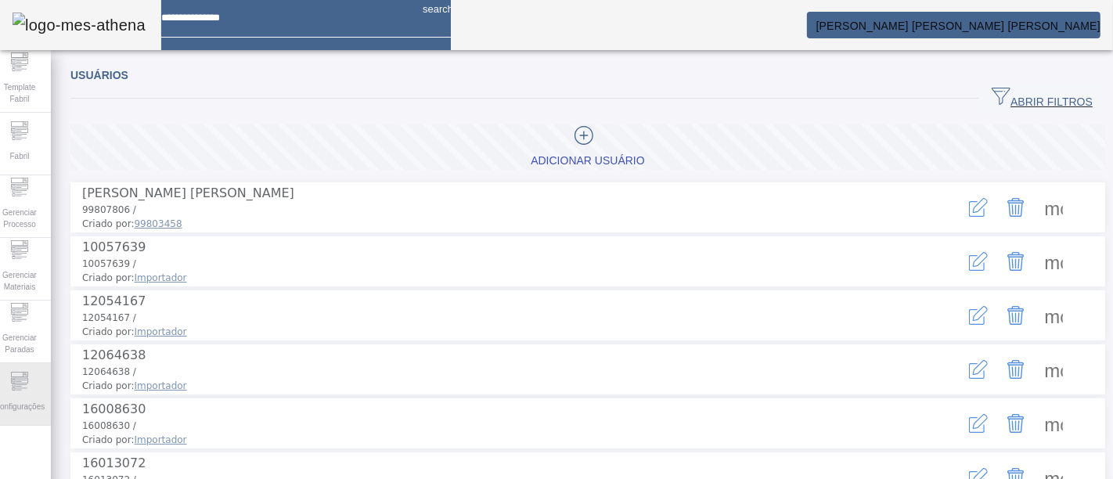
click at [18, 370] on div "Configurações" at bounding box center [19, 394] width 63 height 63
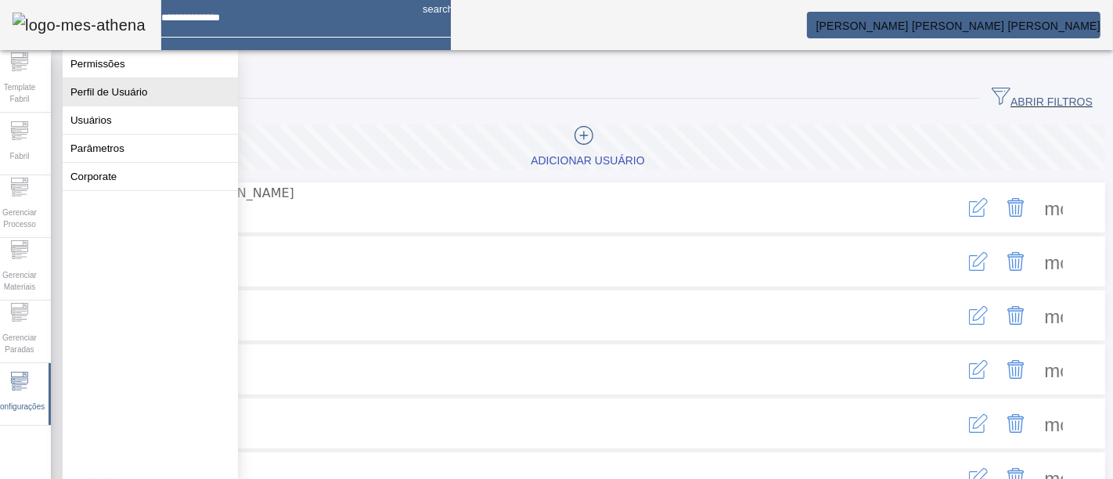
click at [161, 104] on button "Perfil de Usuário" at bounding box center [150, 91] width 175 height 27
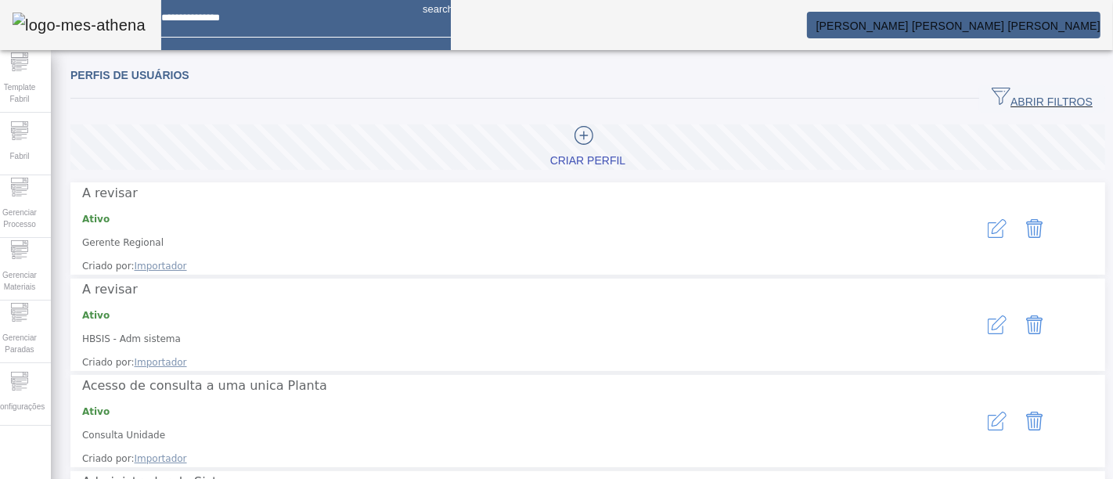
click at [1060, 92] on span "ABRIR FILTROS" at bounding box center [1042, 98] width 101 height 23
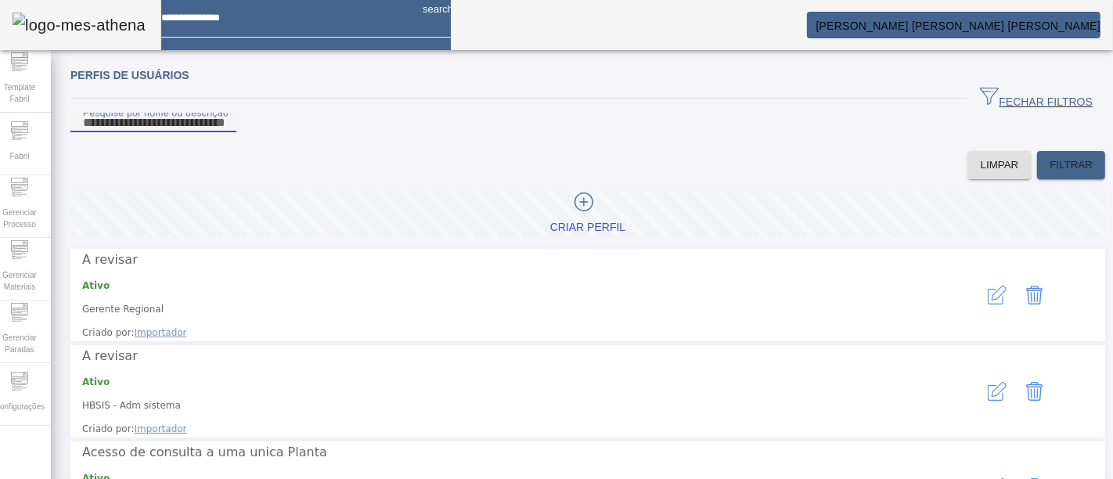
click at [224, 132] on input "Pesquise por nome ou descrição" at bounding box center [153, 123] width 141 height 19
type input "********"
